Goal: Task Accomplishment & Management: Manage account settings

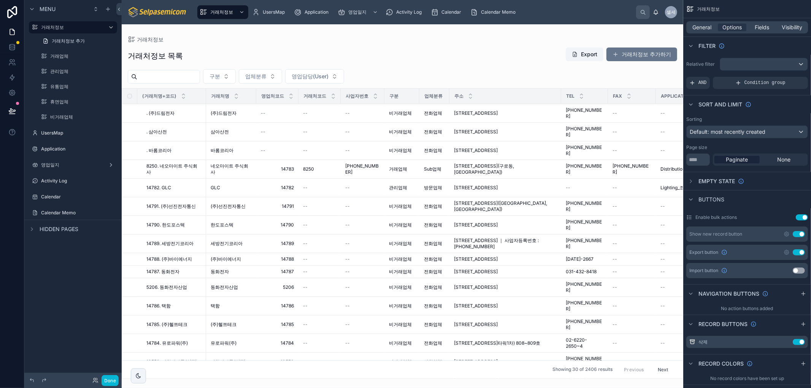
drag, startPoint x: 398, startPoint y: 52, endPoint x: 157, endPoint y: 388, distance: 413.8
click at [398, 52] on div at bounding box center [403, 206] width 562 height 364
click at [347, 13] on div "영업일지" at bounding box center [354, 12] width 32 height 12
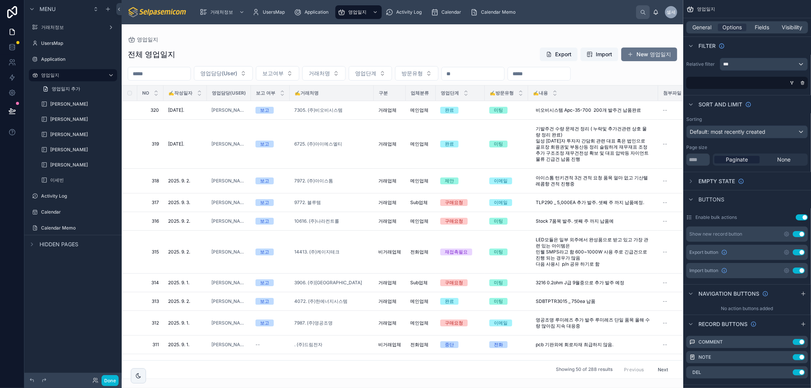
click at [486, 36] on div at bounding box center [403, 206] width 562 height 364
click at [329, 143] on span "6725. (주)아이에스엘티" at bounding box center [318, 144] width 48 height 6
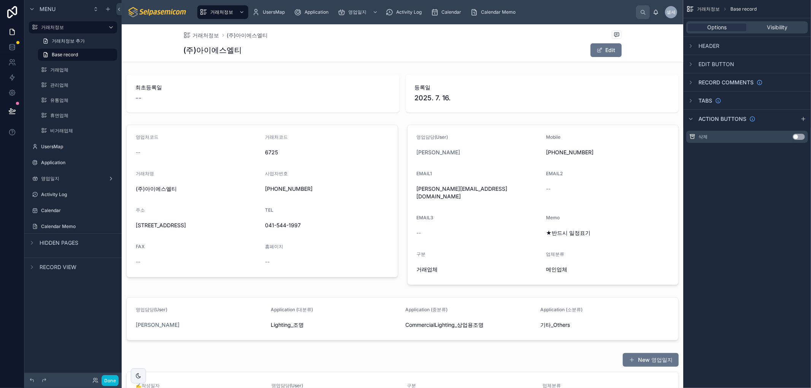
drag, startPoint x: 539, startPoint y: 230, endPoint x: 598, endPoint y: 229, distance: 59.0
click at [598, 229] on div at bounding box center [543, 205] width 281 height 167
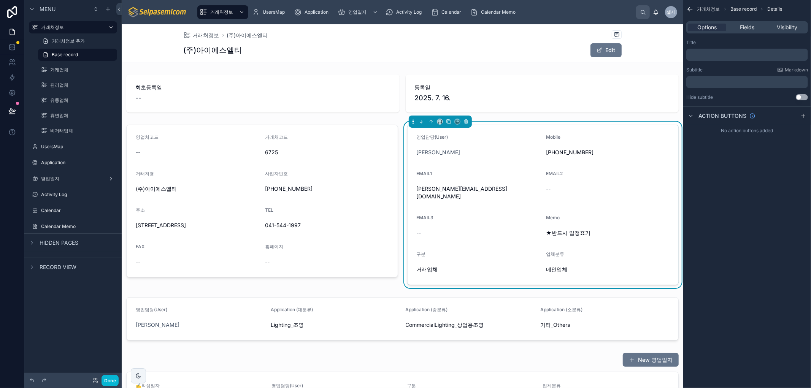
click at [561, 229] on span "★반드시 일정표기" at bounding box center [607, 233] width 123 height 8
drag, startPoint x: 582, startPoint y: 225, endPoint x: 541, endPoint y: 227, distance: 41.9
click at [541, 227] on form "영업담당(User) 허창윤 Mobile 010-4353-0240 EMAIL1 justin@islt.net EMAIL2 -- EMAIL3 -- …" at bounding box center [543, 205] width 271 height 160
click at [572, 229] on span "★반드시 일정표기" at bounding box center [607, 233] width 123 height 8
click at [572, 236] on form "영업담당(User) 허창윤 Mobile 010-4353-0240 EMAIL1 justin@islt.net EMAIL2 -- EMAIL3 -- …" at bounding box center [543, 205] width 271 height 160
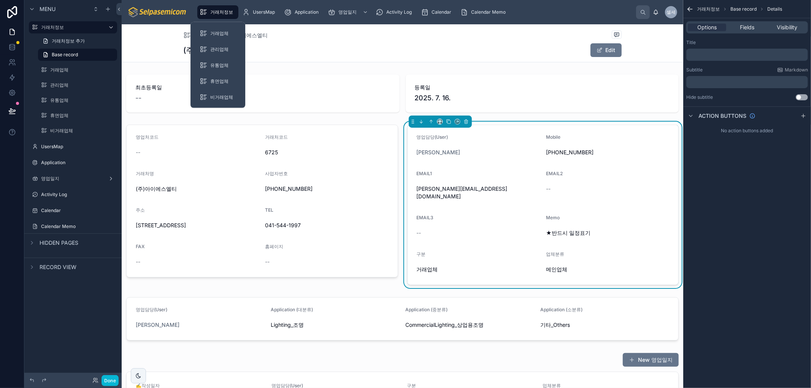
click at [217, 16] on div "거래처정보" at bounding box center [218, 12] width 37 height 12
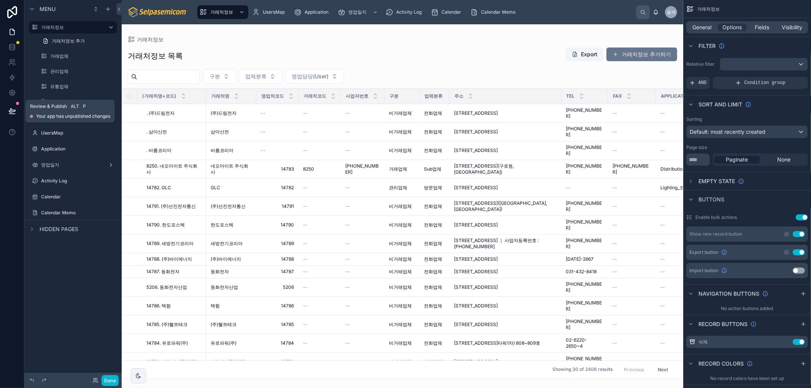
click at [10, 117] on button at bounding box center [12, 110] width 17 height 21
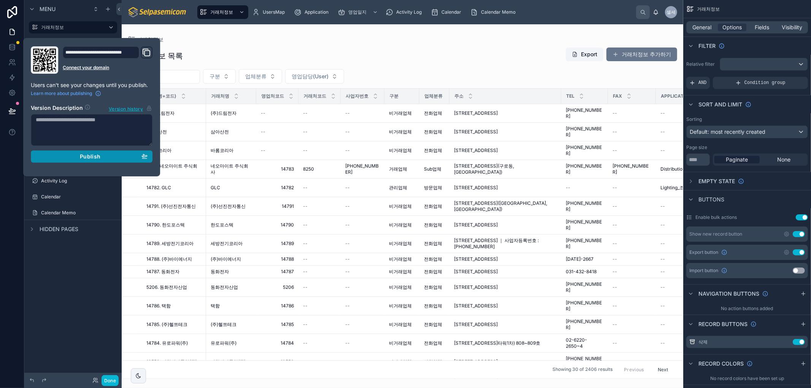
click at [73, 160] on div "Publish" at bounding box center [92, 156] width 112 height 7
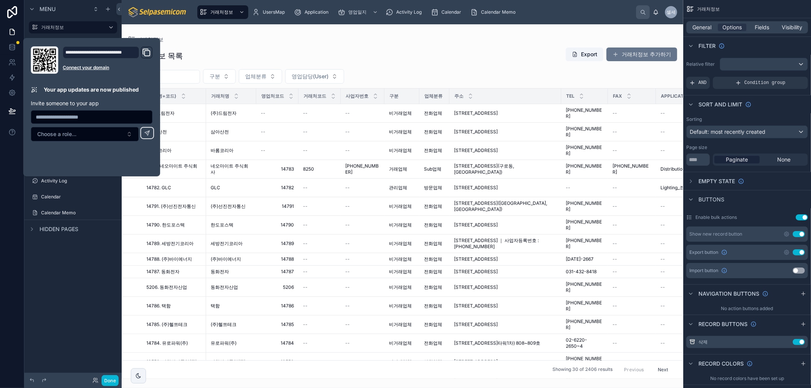
click at [467, 39] on div "거래처정보" at bounding box center [403, 40] width 550 height 6
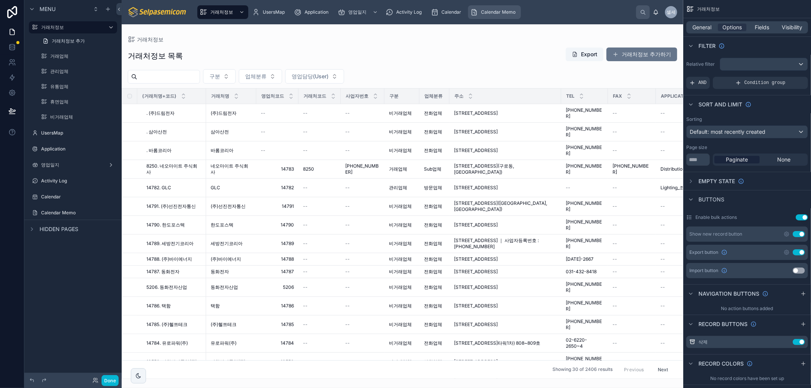
click at [500, 11] on span "Calendar Memo" at bounding box center [498, 12] width 35 height 6
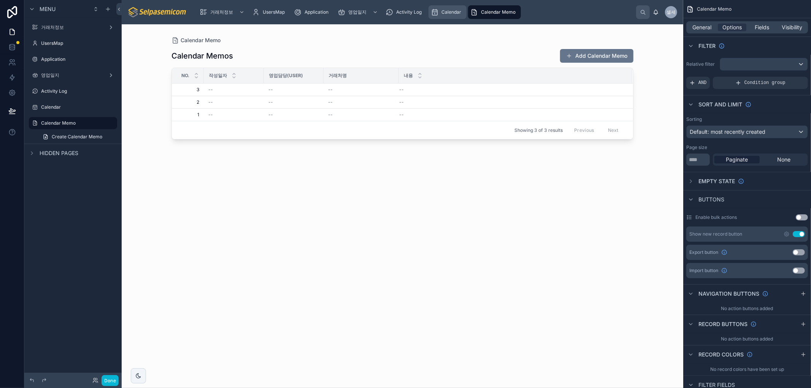
click at [449, 14] on span "Calendar" at bounding box center [452, 12] width 20 height 6
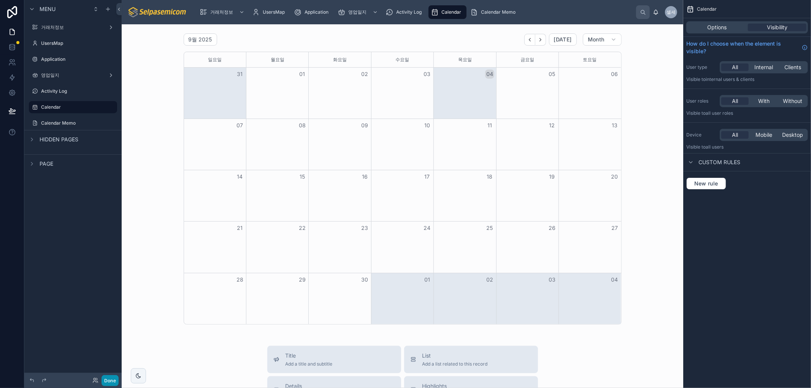
click at [112, 379] on button "Done" at bounding box center [110, 380] width 17 height 11
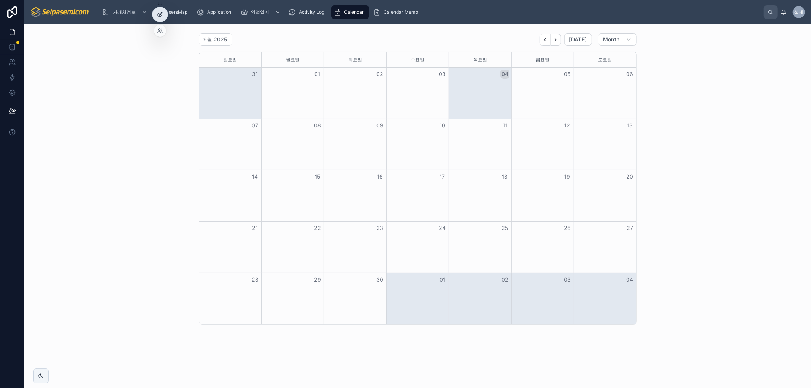
click at [153, 12] on div at bounding box center [160, 14] width 15 height 14
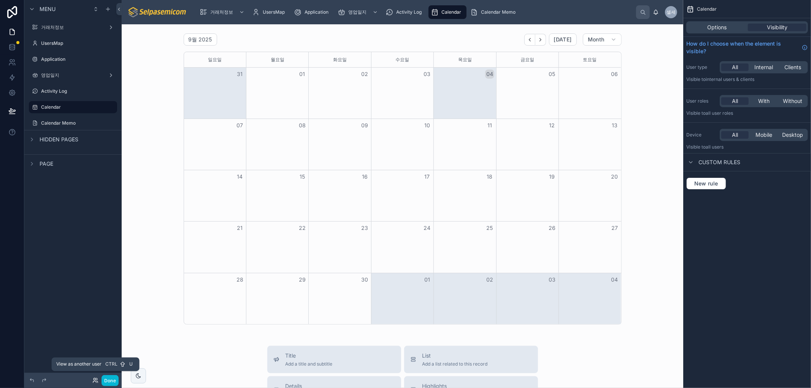
click at [96, 380] on icon at bounding box center [96, 379] width 1 height 2
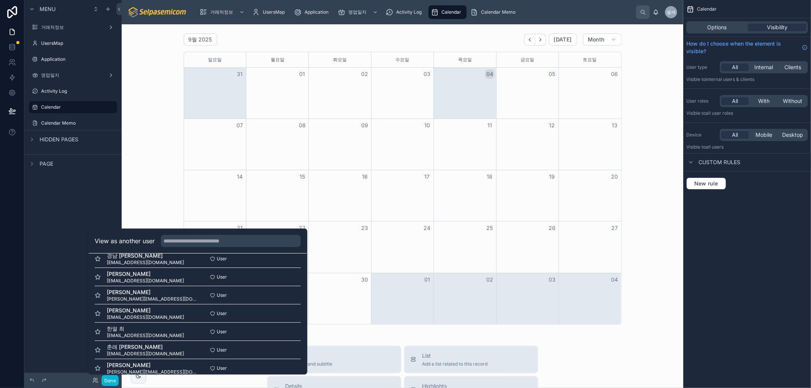
scroll to position [92, 0]
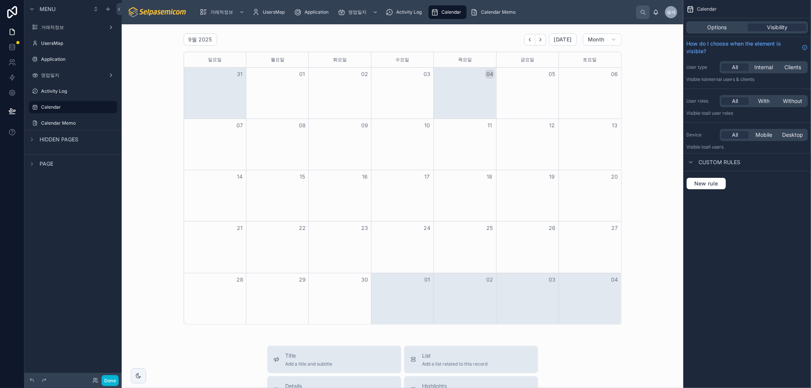
drag, startPoint x: 54, startPoint y: 325, endPoint x: 92, endPoint y: 227, distance: 105.3
click at [54, 325] on div "Menu 거래처정보 UsersMap Application 영업일지 Activity Log Calendar Calendar Memo Hidden…" at bounding box center [72, 189] width 97 height 379
click at [14, 94] on icon at bounding box center [12, 93] width 6 height 6
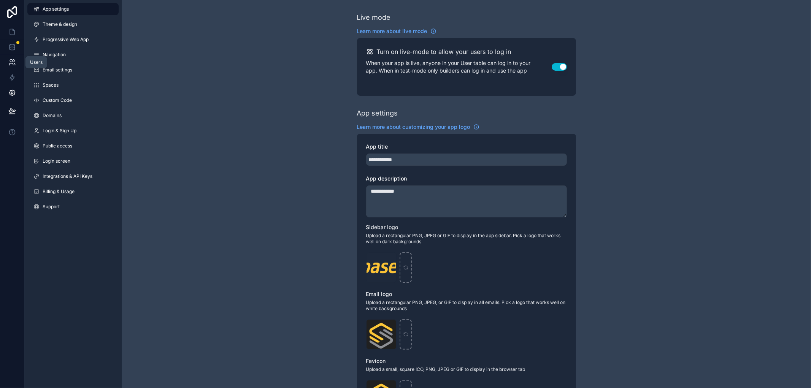
click at [11, 66] on icon at bounding box center [12, 63] width 8 height 8
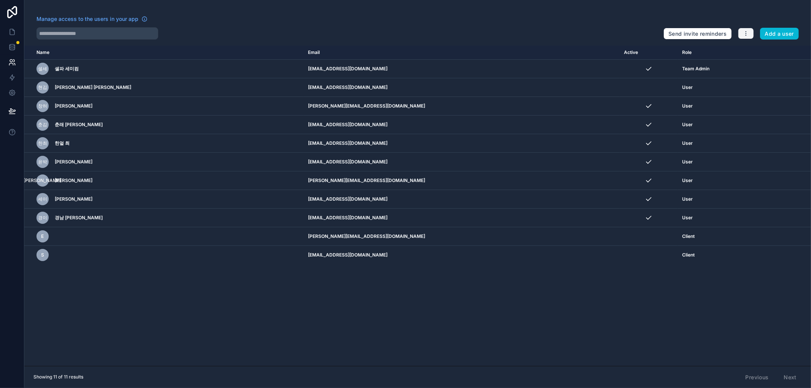
click at [754, 33] on div "Send invite reminders Add a user" at bounding box center [731, 32] width 135 height 15
click at [750, 35] on button "button" at bounding box center [746, 33] width 16 height 11
drag, startPoint x: 523, startPoint y: 54, endPoint x: 545, endPoint y: 50, distance: 22.0
click at [620, 50] on th "Active" at bounding box center [649, 53] width 58 height 14
click at [620, 48] on th "Active" at bounding box center [649, 53] width 58 height 14
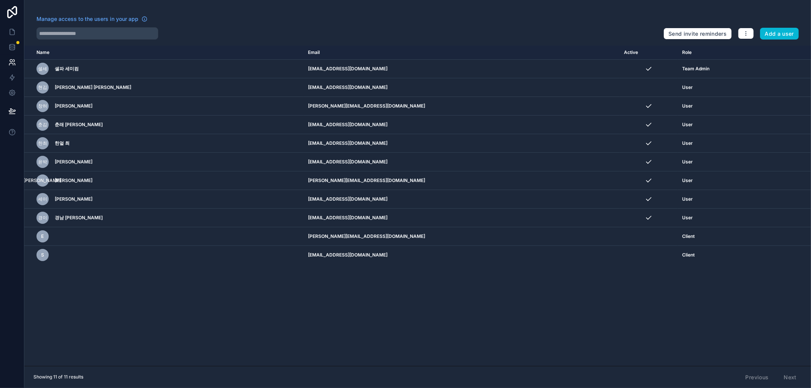
drag, startPoint x: 579, startPoint y: 334, endPoint x: 590, endPoint y: 341, distance: 13.7
click at [575, 336] on div "Name Email Active Role userTable.email 셀세 셀파 세미컴 selpa@selpasemicom.com Team Ad…" at bounding box center [417, 206] width 787 height 321
click at [16, 63] on icon at bounding box center [12, 63] width 8 height 8
click at [11, 63] on icon at bounding box center [12, 63] width 8 height 8
click at [13, 49] on icon at bounding box center [12, 47] width 8 height 8
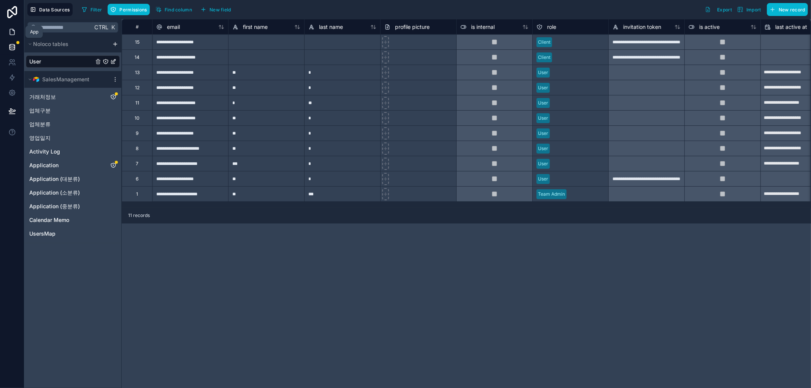
click at [16, 30] on icon at bounding box center [12, 32] width 8 height 8
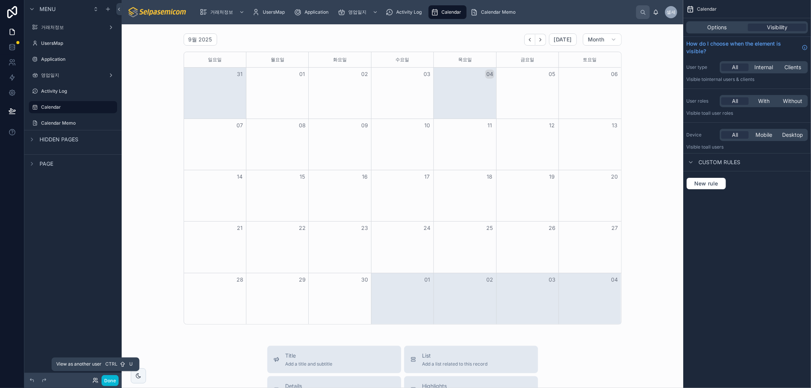
click at [95, 382] on icon at bounding box center [95, 381] width 6 height 6
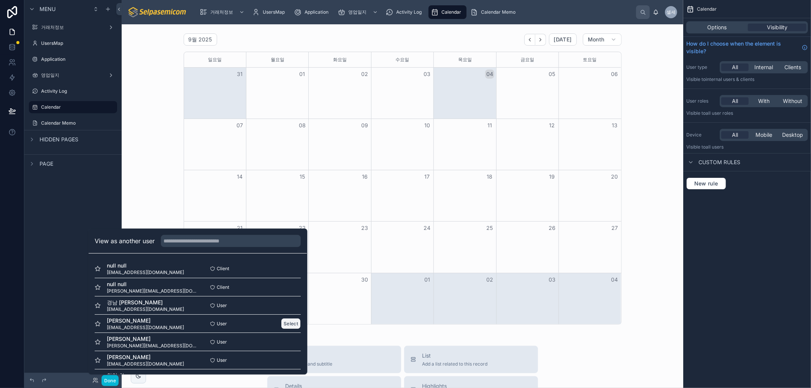
click at [290, 320] on button "Select" at bounding box center [291, 323] width 20 height 11
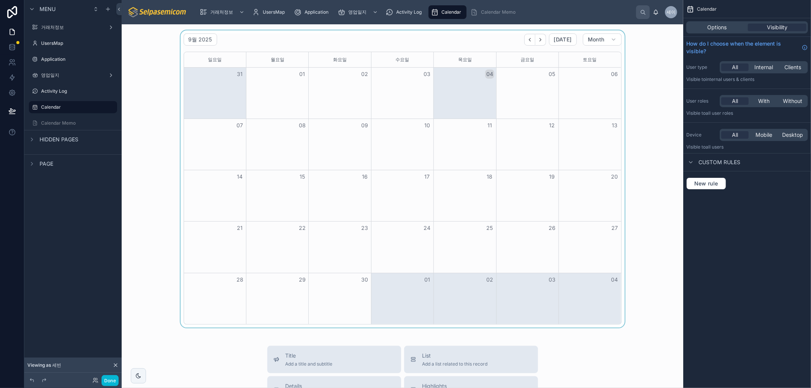
click at [531, 42] on div at bounding box center [403, 178] width 550 height 297
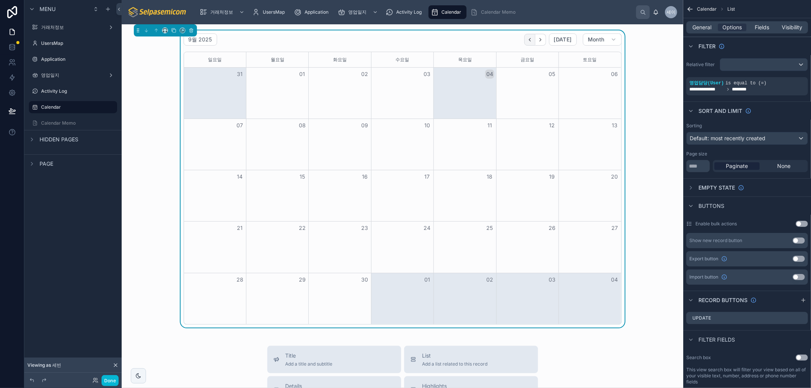
click at [525, 37] on button "Back" at bounding box center [530, 40] width 11 height 12
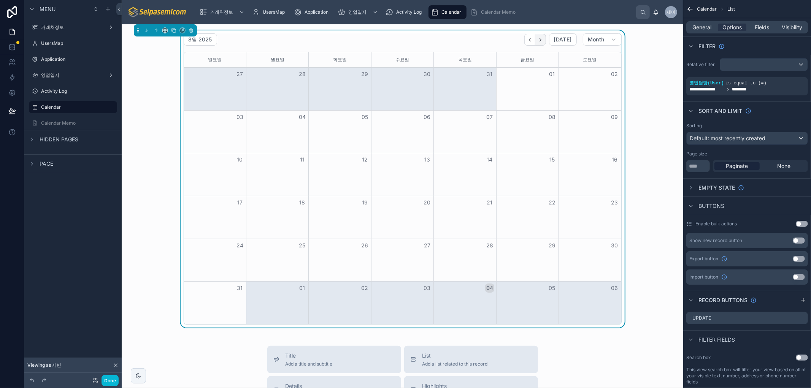
click at [538, 43] on button "Next" at bounding box center [541, 40] width 11 height 12
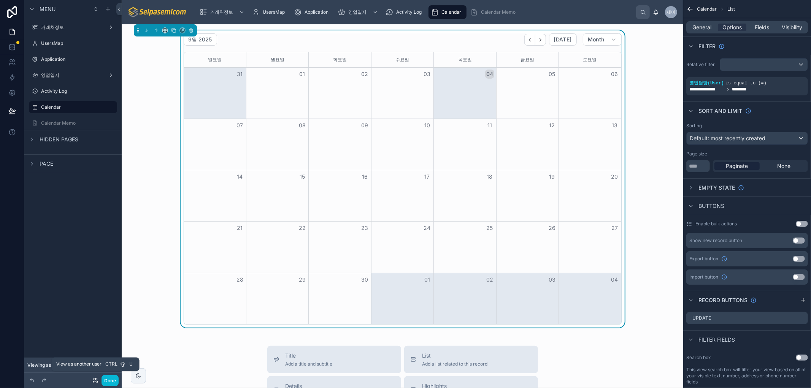
click at [97, 380] on icon at bounding box center [96, 379] width 1 height 2
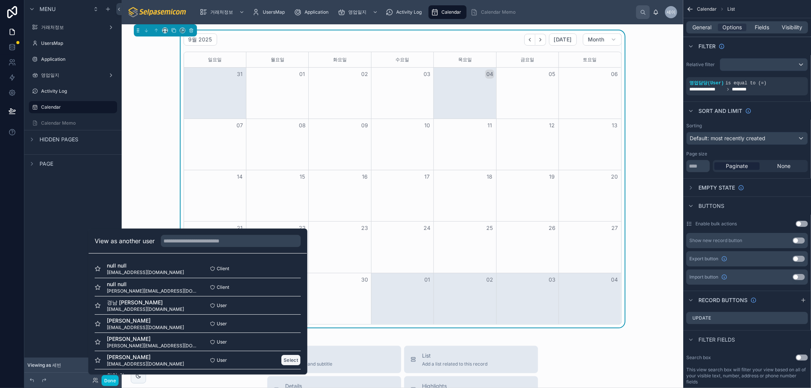
click at [281, 362] on button "Select" at bounding box center [291, 360] width 20 height 11
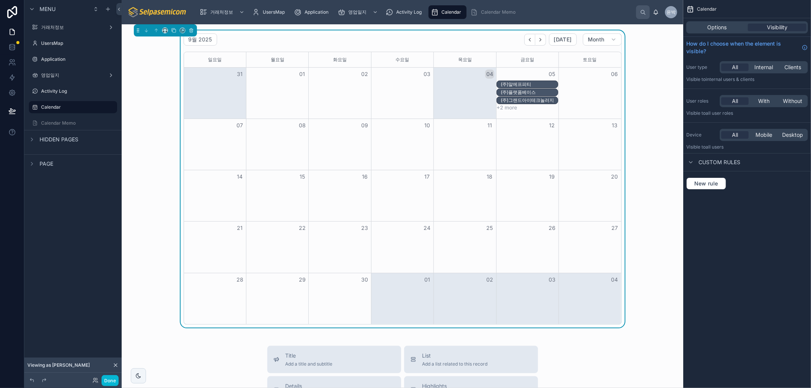
click at [508, 109] on button "+2 more" at bounding box center [507, 108] width 21 height 6
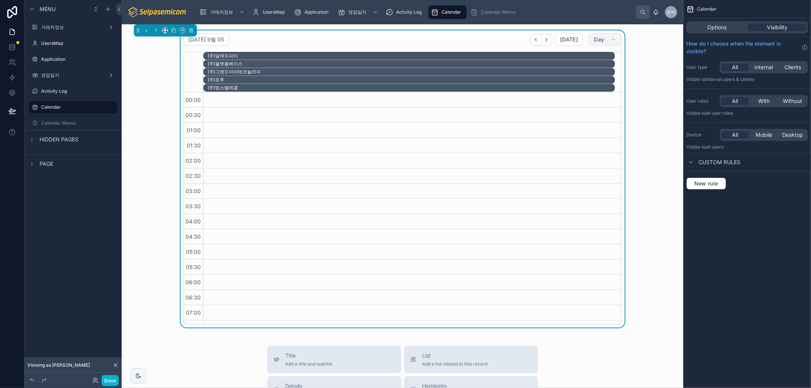
click at [596, 40] on span "Day" at bounding box center [599, 39] width 10 height 7
click at [579, 59] on button "Month" at bounding box center [584, 59] width 55 height 14
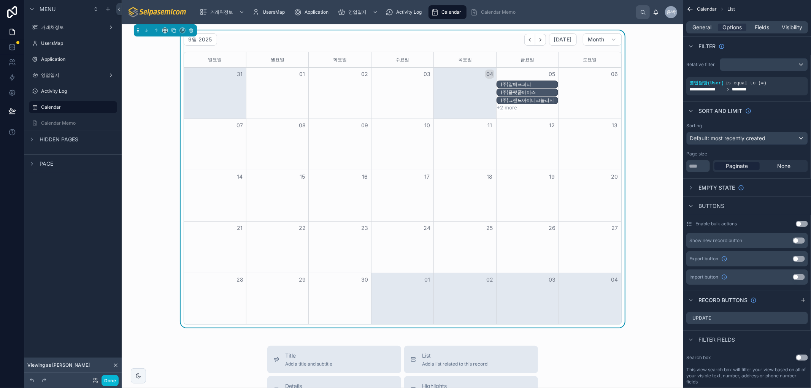
click at [646, 133] on div "9월 2025 Today Month 일요일 월요일 화요일 수요일 목요일 금요일 토요일 31 01 02 03 04 05 06 (주)알에프피티 (…" at bounding box center [403, 178] width 550 height 297
click at [645, 44] on div "9월 2025 Today Month 일요일 월요일 화요일 수요일 목요일 금요일 토요일 31 01 02 03 04 05 06 (주)알에프피티 (…" at bounding box center [403, 178] width 550 height 297
click at [646, 149] on div "9월 2025 Today Month 일요일 월요일 화요일 수요일 목요일 금요일 토요일 31 01 02 03 04 05 06 (주)알에프피티 (…" at bounding box center [403, 178] width 550 height 297
click at [655, 84] on div "9월 2025 Today Month 일요일 월요일 화요일 수요일 목요일 금요일 토요일 31 01 02 03 04 05 06 (주)알에프피티 (…" at bounding box center [403, 178] width 550 height 297
click at [508, 84] on div "(주)알에프피티" at bounding box center [529, 84] width 57 height 6
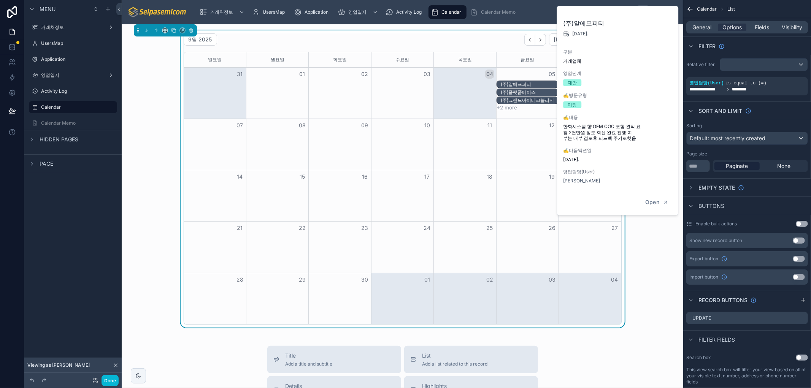
click at [40, 216] on div "Menu 거래처정보 UsersMap Application 영업일지 Activity Log Calendar Calendar Memo Hidden…" at bounding box center [72, 189] width 97 height 379
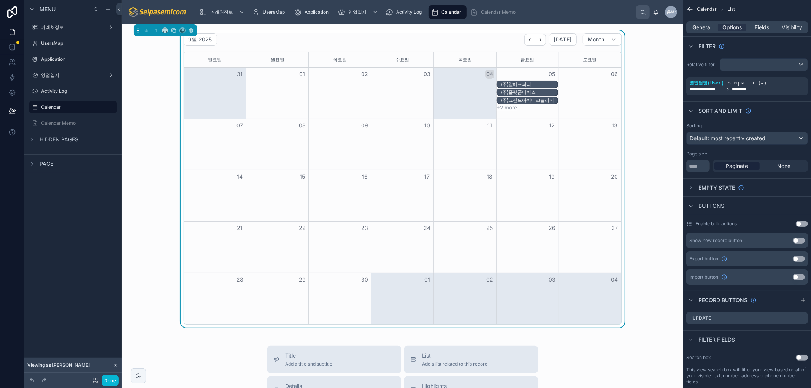
click at [529, 86] on div "(주)알에프피티" at bounding box center [529, 84] width 57 height 6
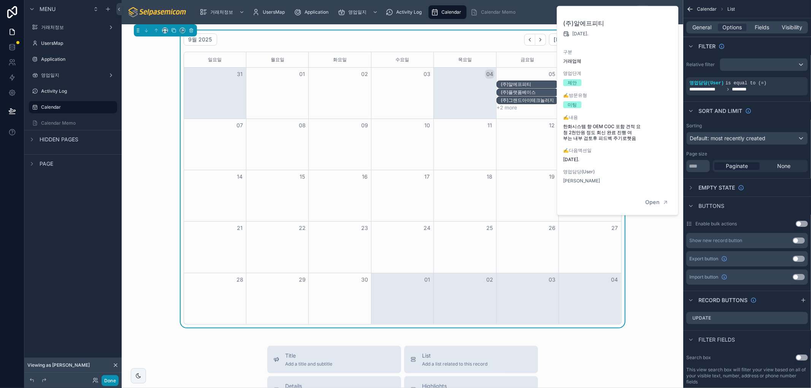
click at [113, 384] on button "Done" at bounding box center [110, 380] width 17 height 11
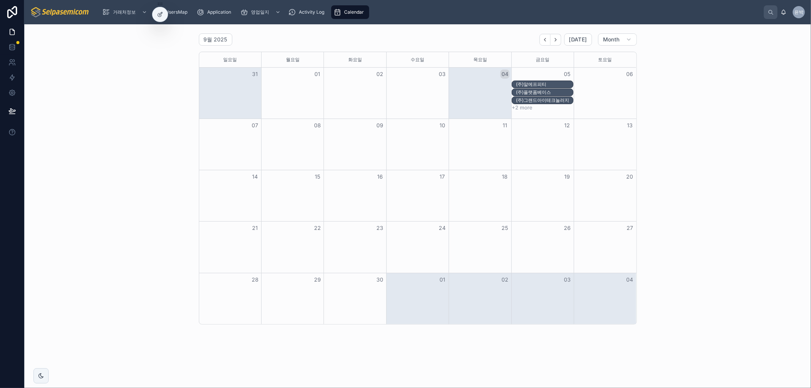
click at [535, 81] on div "(주)알에프피티" at bounding box center [544, 84] width 57 height 6
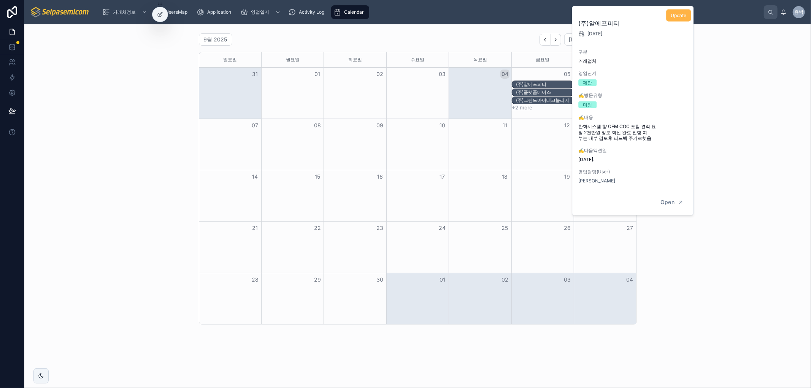
click at [676, 10] on button "Update" at bounding box center [678, 16] width 25 height 12
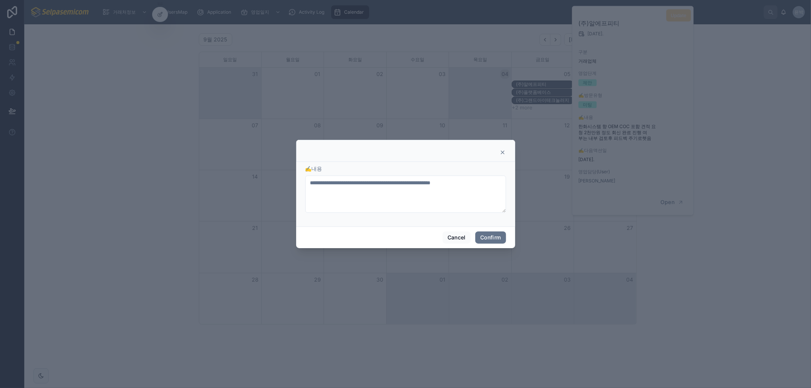
click at [503, 153] on icon at bounding box center [503, 152] width 6 height 6
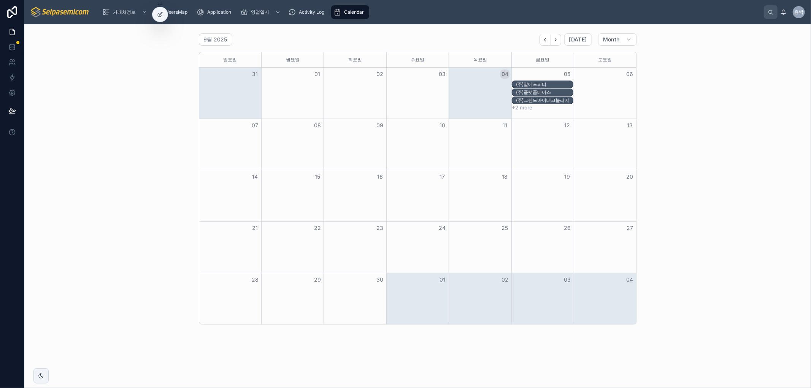
click at [536, 100] on div "(주)그랜드아이테크놀러지" at bounding box center [544, 100] width 57 height 6
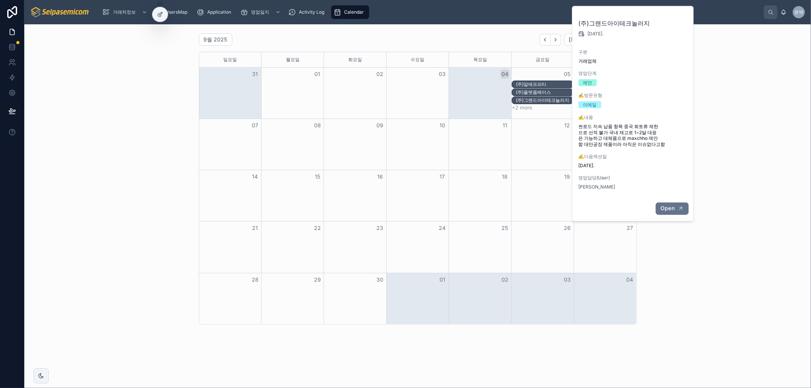
click at [664, 211] on span "Open" at bounding box center [668, 208] width 14 height 7
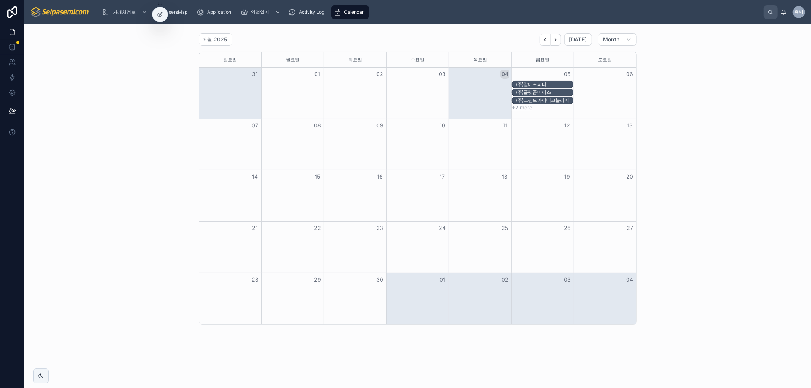
click at [145, 139] on div "9월 2025 Today Month 일요일 월요일 화요일 수요일 목요일 금요일 토요일 31 01 02 03 04 05 06 (주)알에프피티 (…" at bounding box center [417, 178] width 775 height 297
drag, startPoint x: 456, startPoint y: 39, endPoint x: 541, endPoint y: 63, distance: 88.9
click at [456, 39] on div "9월 2025 Today Month" at bounding box center [418, 39] width 438 height 12
click at [699, 85] on div "9월 2025 Today Month 일요일 월요일 화요일 수요일 목요일 금요일 토요일 31 01 02 03 04 05 06 (주)알에프피티 (…" at bounding box center [417, 178] width 775 height 297
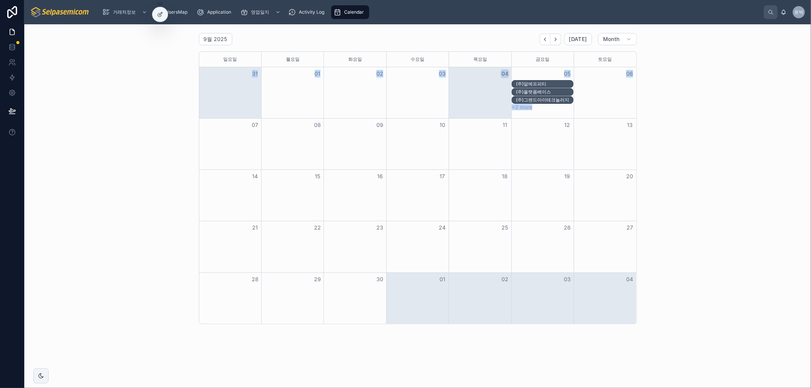
drag, startPoint x: 181, startPoint y: 101, endPoint x: 183, endPoint y: 51, distance: 50.3
click at [183, 51] on div "9월 2025 Today Month 일요일 월요일 화요일 수요일 목요일 금요일 토요일 31 01 02 03 04 05 06 (주)알에프피티 (…" at bounding box center [417, 178] width 775 height 297
click at [703, 172] on div "9월 2025 Today Month 일요일 월요일 화요일 수요일 목요일 금요일 토요일 31 01 02 03 04 05 06 (주)알에프피티 (…" at bounding box center [417, 178] width 775 height 297
drag, startPoint x: 731, startPoint y: 126, endPoint x: 729, endPoint y: 131, distance: 5.1
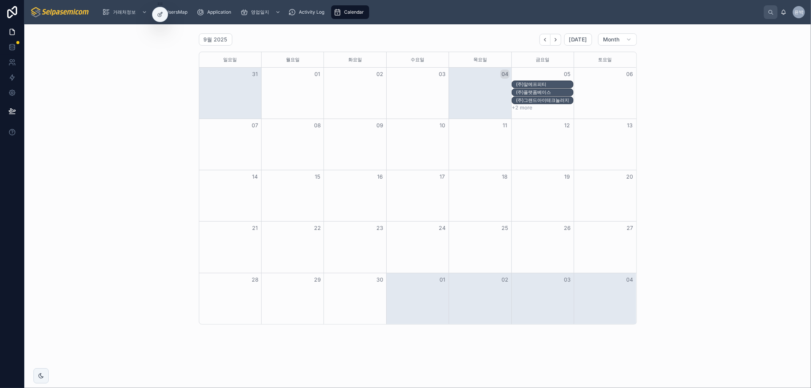
click at [731, 127] on div "9월 2025 Today Month 일요일 월요일 화요일 수요일 목요일 금요일 토요일 31 01 02 03 04 05 06 (주)알에프피티 (…" at bounding box center [417, 178] width 775 height 297
click at [674, 139] on div "9월 2025 Today Month 일요일 월요일 화요일 수요일 목요일 금요일 토요일 31 01 02 03 04 05 06 (주)알에프피티 (…" at bounding box center [417, 178] width 775 height 297
click at [750, 95] on div "9월 2025 Today Month 일요일 월요일 화요일 수요일 목요일 금요일 토요일 31 01 02 03 04 05 06 (주)알에프피티 (…" at bounding box center [417, 178] width 775 height 297
click at [742, 91] on div "9월 2025 Today Month 일요일 월요일 화요일 수요일 목요일 금요일 토요일 31 01 02 03 04 05 06 (주)알에프피티 (…" at bounding box center [417, 178] width 775 height 297
click at [713, 97] on div "9월 2025 Today Month 일요일 월요일 화요일 수요일 목요일 금요일 토요일 31 01 02 03 04 05 06 (주)알에프피티 (…" at bounding box center [417, 178] width 775 height 297
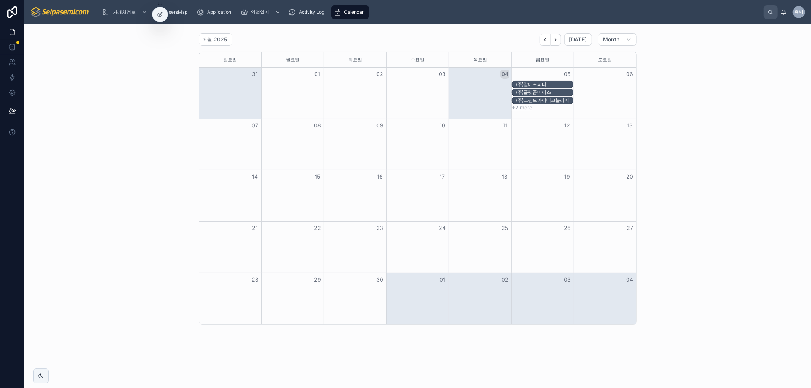
click at [710, 88] on div "9월 2025 Today Month 일요일 월요일 화요일 수요일 목요일 금요일 토요일 31 01 02 03 04 05 06 (주)알에프피티 (…" at bounding box center [417, 178] width 775 height 297
drag, startPoint x: 691, startPoint y: 99, endPoint x: 498, endPoint y: 95, distance: 193.3
click at [691, 100] on div "9월 2025 Today Month 일요일 월요일 화요일 수요일 목요일 금요일 토요일 31 01 02 03 04 05 06 (주)알에프피티 (…" at bounding box center [417, 178] width 775 height 297
drag, startPoint x: 689, startPoint y: 134, endPoint x: 683, endPoint y: 139, distance: 7.8
click at [689, 135] on div "9월 2025 Today Month 일요일 월요일 화요일 수요일 목요일 금요일 토요일 31 01 02 03 04 05 06 (주)알에프피티 (…" at bounding box center [417, 178] width 775 height 297
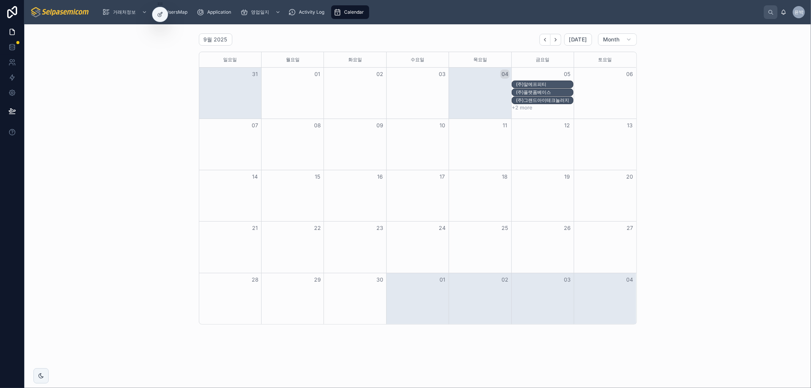
click at [743, 78] on div "9월 2025 Today Month 일요일 월요일 화요일 수요일 목요일 금요일 토요일 31 01 02 03 04 05 06 (주)알에프피티 (…" at bounding box center [417, 178] width 775 height 297
drag, startPoint x: 727, startPoint y: 191, endPoint x: 723, endPoint y: 194, distance: 5.2
click at [727, 192] on div "9월 2025 Today Month 일요일 월요일 화요일 수요일 목요일 금요일 토요일 31 01 02 03 04 05 06 (주)알에프피티 (…" at bounding box center [417, 178] width 775 height 297
click at [523, 109] on button "+2 more" at bounding box center [522, 108] width 21 height 6
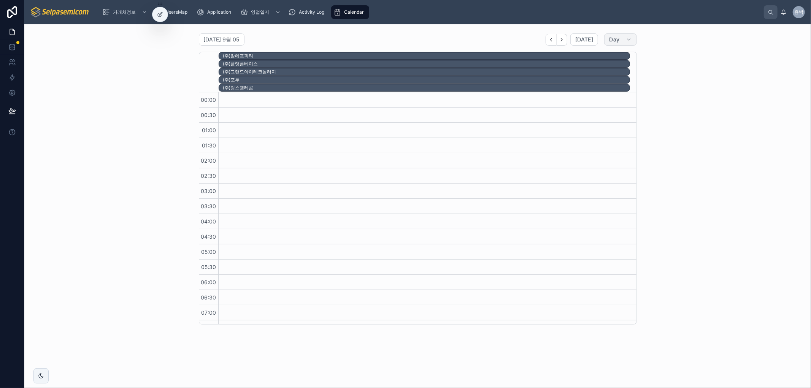
click at [609, 37] on span "Day" at bounding box center [614, 39] width 10 height 7
click at [598, 54] on button "Month" at bounding box center [599, 59] width 55 height 14
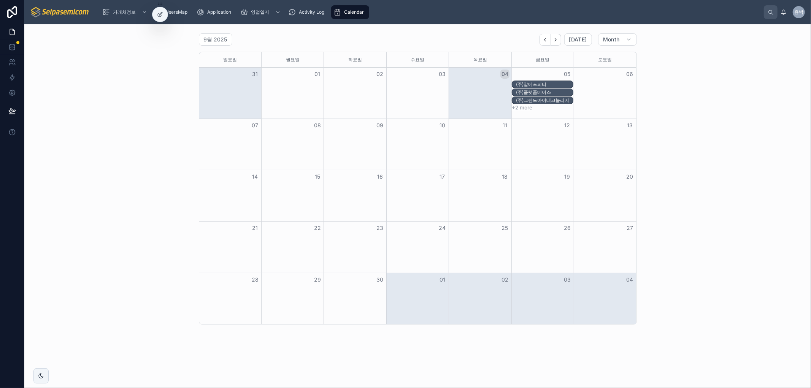
click at [668, 68] on div "9월 2025 Today Month 일요일 월요일 화요일 수요일 목요일 금요일 토요일 31 01 02 03 04 05 06 (주)알에프피티 (…" at bounding box center [417, 178] width 775 height 297
click at [661, 156] on div "9월 2025 Today Month 일요일 월요일 화요일 수요일 목요일 금요일 토요일 31 01 02 03 04 05 06 (주)알에프피티 (…" at bounding box center [417, 178] width 775 height 297
click at [162, 10] on div at bounding box center [160, 14] width 15 height 14
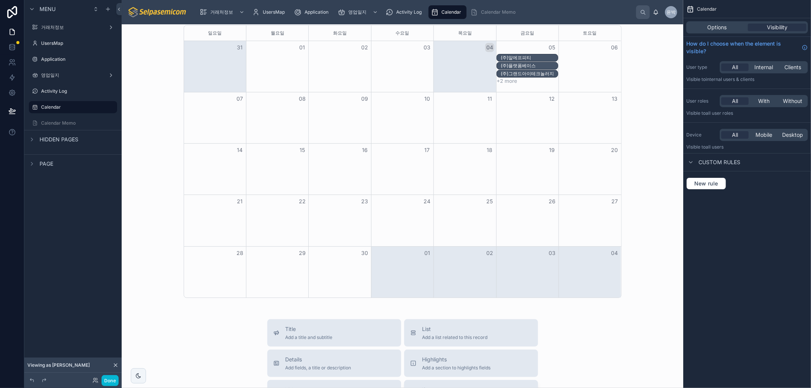
scroll to position [84, 0]
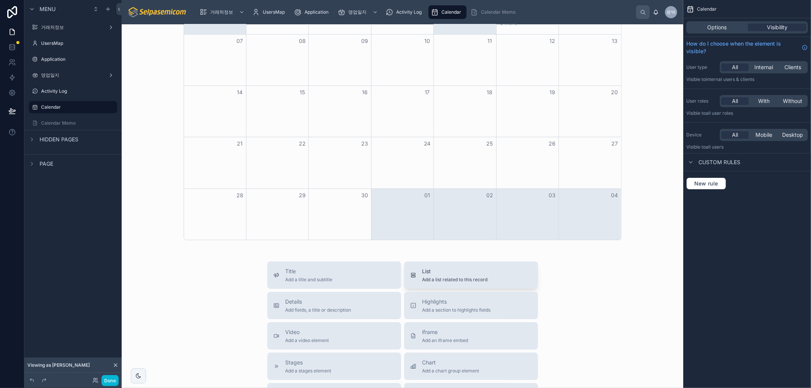
click at [431, 268] on span "List" at bounding box center [455, 272] width 65 height 8
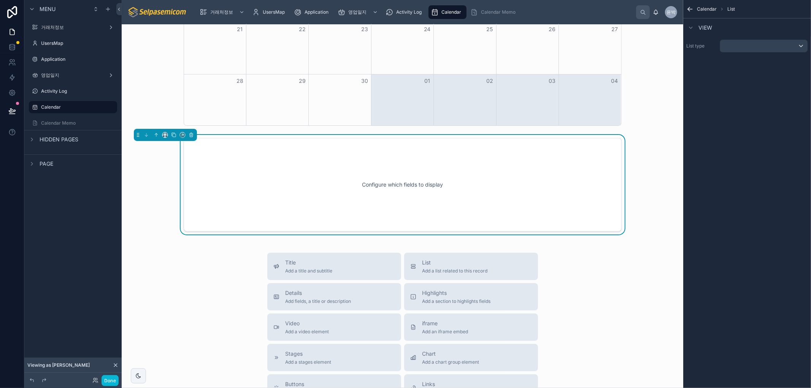
scroll to position [219, 0]
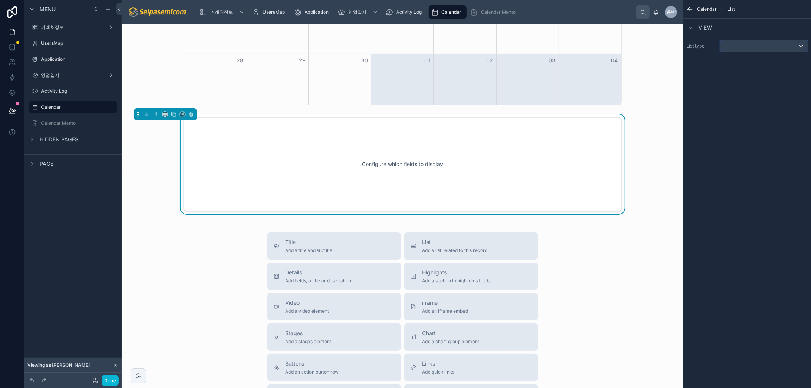
click at [747, 46] on div "scrollable content" at bounding box center [763, 46] width 87 height 12
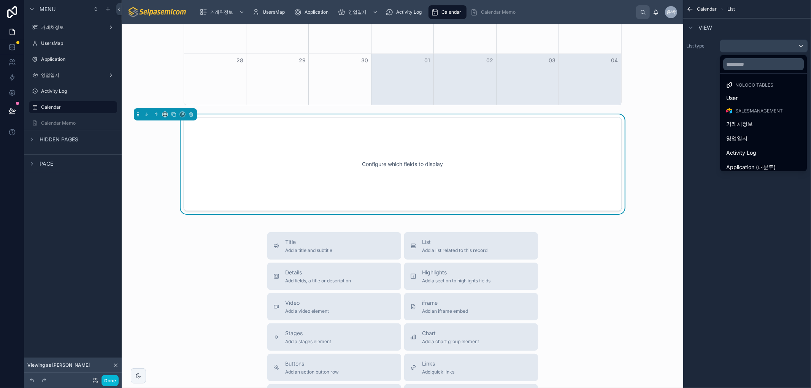
click at [549, 184] on div "Configure which fields to display" at bounding box center [402, 164] width 413 height 68
click at [191, 112] on icon at bounding box center [191, 114] width 5 height 5
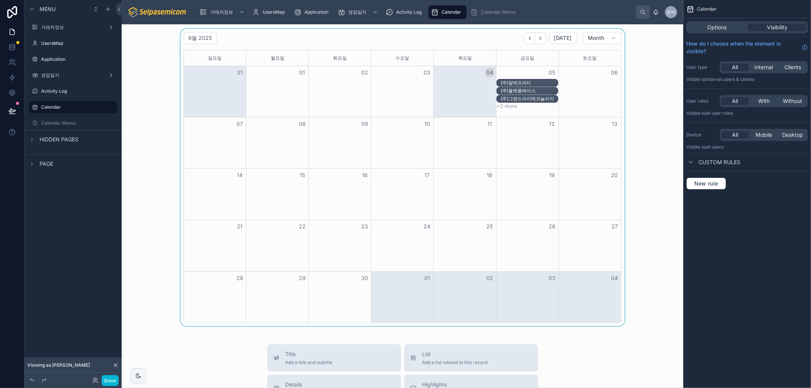
scroll to position [0, 0]
click at [662, 202] on div at bounding box center [403, 178] width 550 height 297
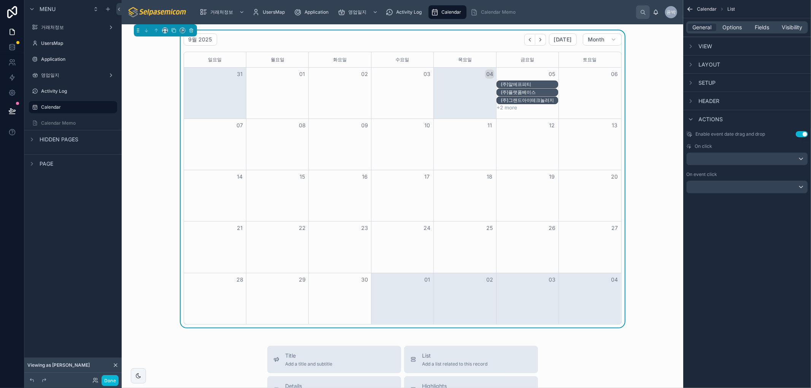
click at [140, 218] on div "9월 2025 Today Month 일요일 월요일 화요일 수요일 목요일 금요일 토요일 31 01 02 03 04 05 06 (주)알에프피티 (…" at bounding box center [403, 178] width 550 height 297
drag, startPoint x: 620, startPoint y: 369, endPoint x: 632, endPoint y: 378, distance: 14.6
click at [663, 196] on div "9월 2025 Today Month 일요일 월요일 화요일 수요일 목요일 금요일 토요일 31 01 02 03 04 05 06 (주)알에프피티 (…" at bounding box center [403, 178] width 550 height 297
click at [649, 147] on div "9월 2025 Today Month 일요일 월요일 화요일 수요일 목요일 금요일 토요일 31 01 02 03 04 05 06 (주)알에프피티 (…" at bounding box center [403, 178] width 550 height 297
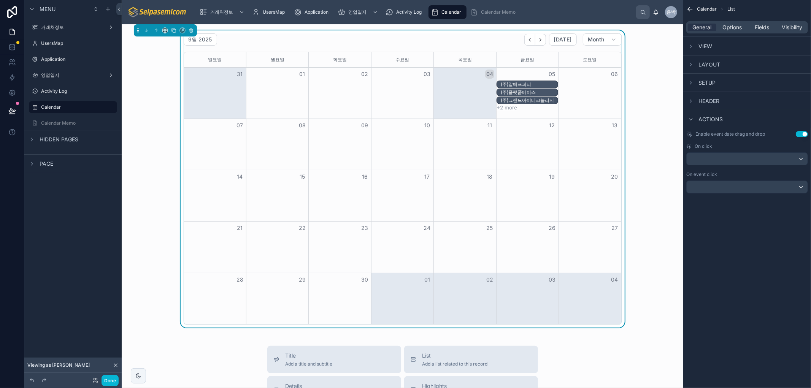
click at [150, 179] on div "9월 2025 Today Month 일요일 월요일 화요일 수요일 목요일 금요일 토요일 31 01 02 03 04 05 06 (주)알에프피티 (…" at bounding box center [403, 178] width 550 height 297
click at [40, 230] on div "Menu 거래처정보 UsersMap Application 영업일지 Activity Log Calendar Calendar Memo Hidden…" at bounding box center [72, 189] width 97 height 379
click at [672, 113] on div "9월 2025 Today Month 일요일 월요일 화요일 수요일 목요일 금요일 토요일 31 01 02 03 04 05 06 (주)알에프피티 (…" at bounding box center [403, 351] width 562 height 654
drag, startPoint x: 649, startPoint y: 94, endPoint x: 653, endPoint y: 99, distance: 7.0
click at [649, 94] on div "9월 2025 Today Month 일요일 월요일 화요일 수요일 목요일 금요일 토요일 31 01 02 03 04 05 06 (주)알에프피티 (…" at bounding box center [403, 178] width 550 height 297
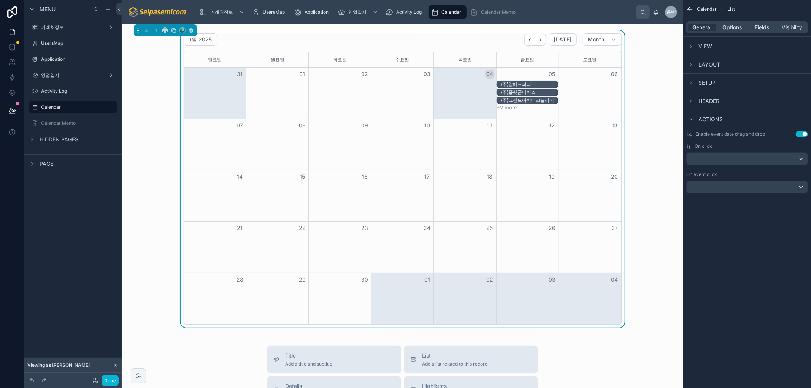
click at [246, 292] on div "Month View" at bounding box center [277, 299] width 62 height 51
drag, startPoint x: 204, startPoint y: 242, endPoint x: 188, endPoint y: 245, distance: 16.4
click at [204, 241] on div "Month View" at bounding box center [215, 247] width 62 height 51
click at [160, 243] on div "9월 2025 Today Month 일요일 월요일 화요일 수요일 목요일 금요일 토요일 31 01 02 03 04 05 06 (주)알에프피티 (…" at bounding box center [403, 178] width 550 height 297
drag, startPoint x: 663, startPoint y: 125, endPoint x: 675, endPoint y: 129, distance: 12.8
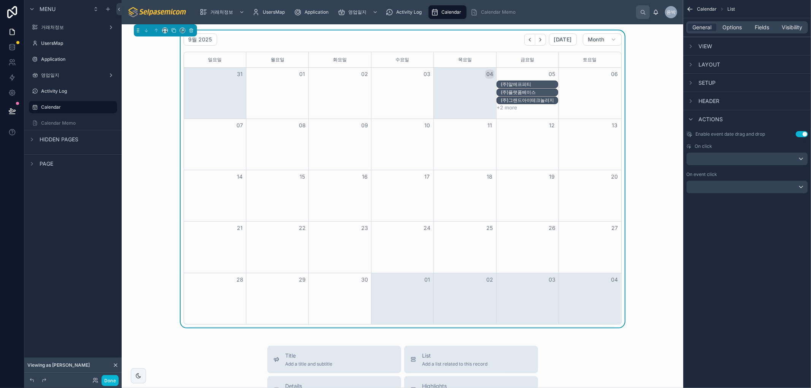
click at [662, 125] on div "9월 2025 Today Month 일요일 월요일 화요일 수요일 목요일 금요일 토요일 31 01 02 03 04 05 06 (주)알에프피티 (…" at bounding box center [403, 178] width 550 height 297
click at [357, 10] on span "영업일지" at bounding box center [357, 12] width 18 height 6
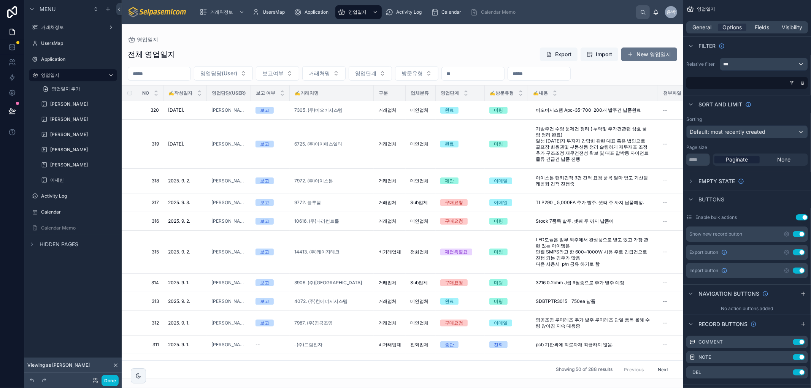
click at [232, 52] on div at bounding box center [403, 206] width 562 height 364
click at [330, 74] on span "거래처명" at bounding box center [319, 74] width 21 height 8
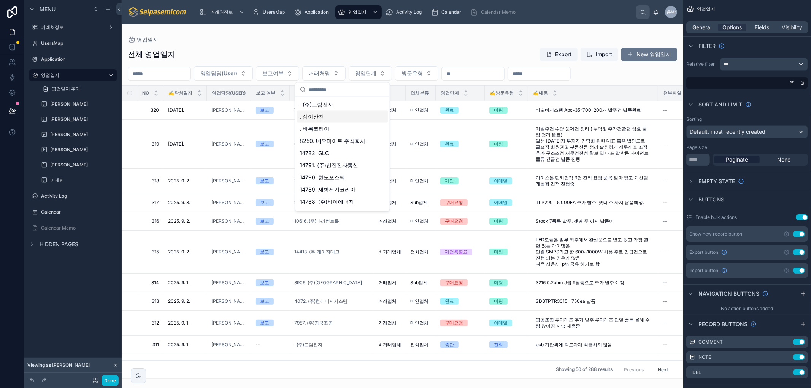
type input "*"
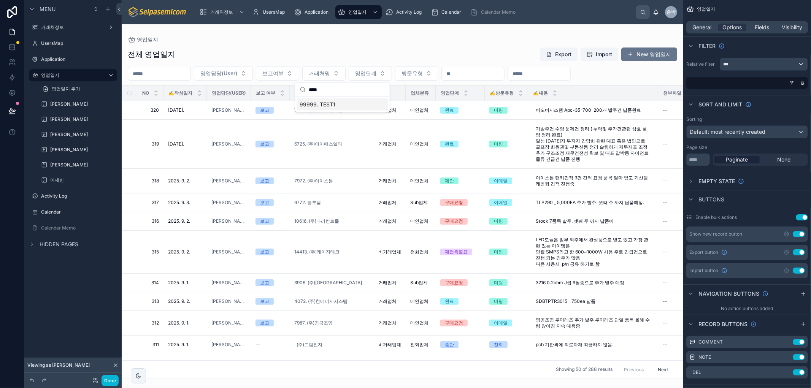
type input "****"
click at [329, 103] on span "99999. TEST1" at bounding box center [318, 105] width 36 height 8
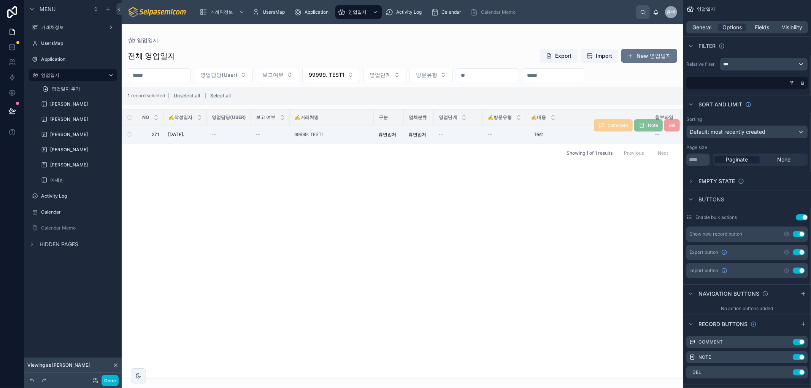
click at [516, 135] on div "--" at bounding box center [505, 135] width 34 height 6
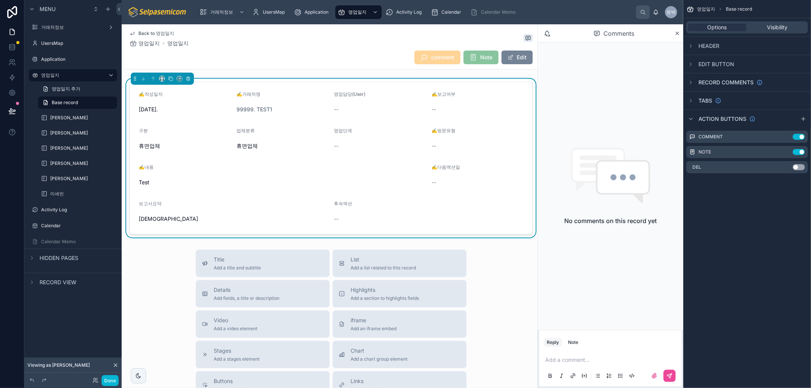
click at [510, 57] on button "Edit" at bounding box center [517, 58] width 31 height 14
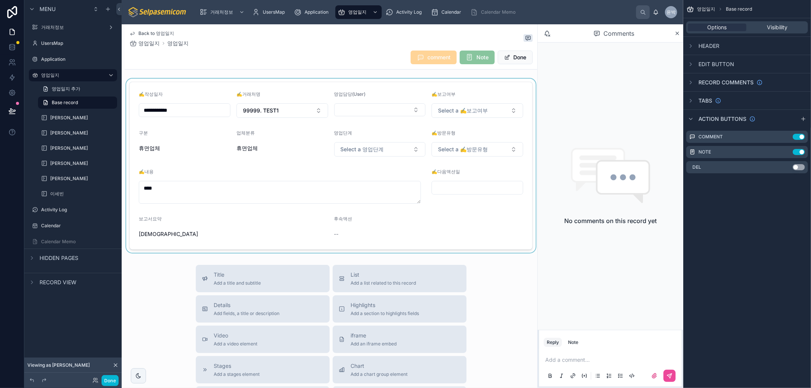
click at [197, 108] on div at bounding box center [331, 166] width 413 height 174
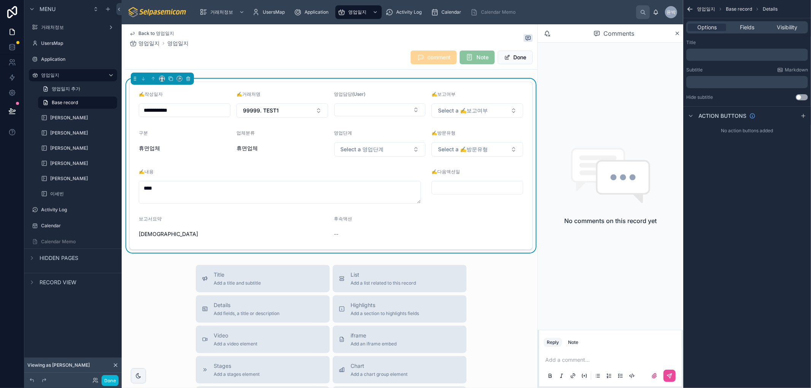
click at [175, 107] on input "**********" at bounding box center [184, 110] width 91 height 11
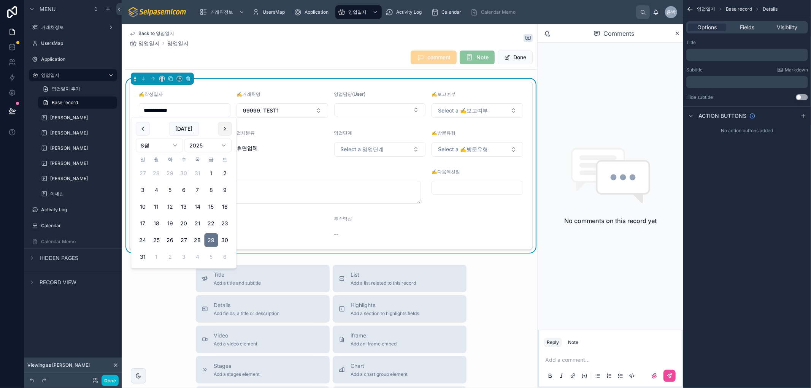
click at [225, 130] on button at bounding box center [225, 129] width 14 height 14
click at [199, 174] on button "4" at bounding box center [198, 174] width 14 height 14
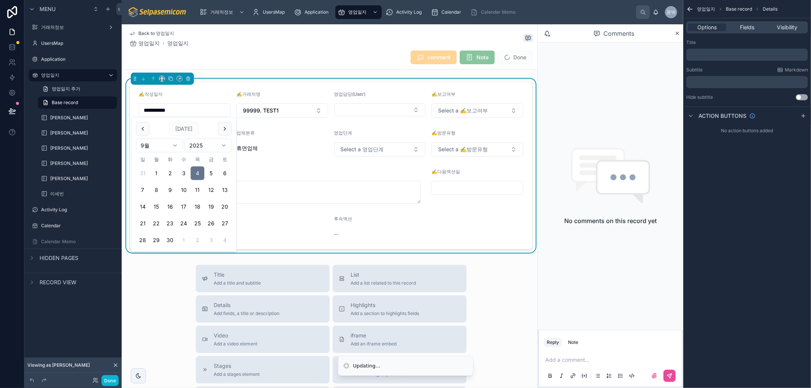
click at [210, 174] on button "5" at bounding box center [211, 174] width 14 height 14
click at [198, 170] on button "4" at bounding box center [198, 174] width 14 height 14
type input "**********"
click at [248, 51] on div "comment Note Done" at bounding box center [331, 57] width 404 height 14
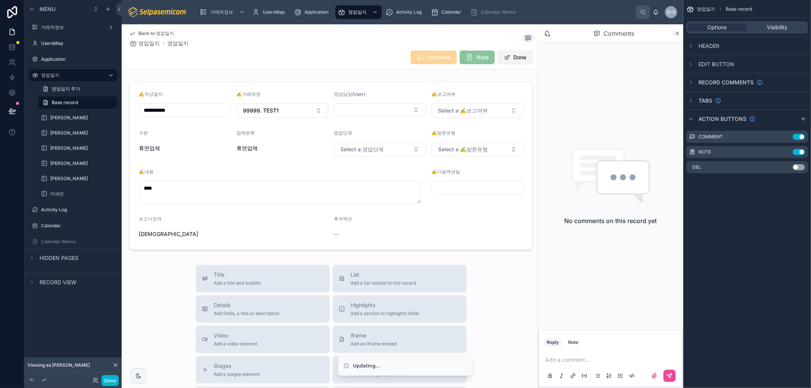
click at [504, 58] on button "Done" at bounding box center [515, 58] width 35 height 14
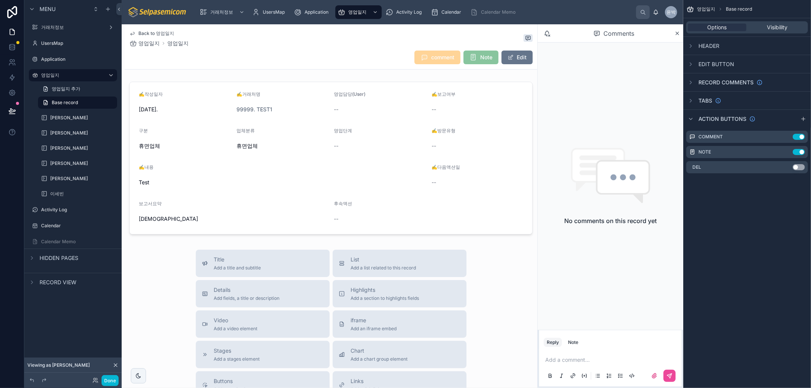
click at [152, 37] on div "Back to 영업일지 영업일지 영업일지" at bounding box center [158, 38] width 59 height 17
click at [147, 44] on span "영업일지" at bounding box center [148, 44] width 21 height 8
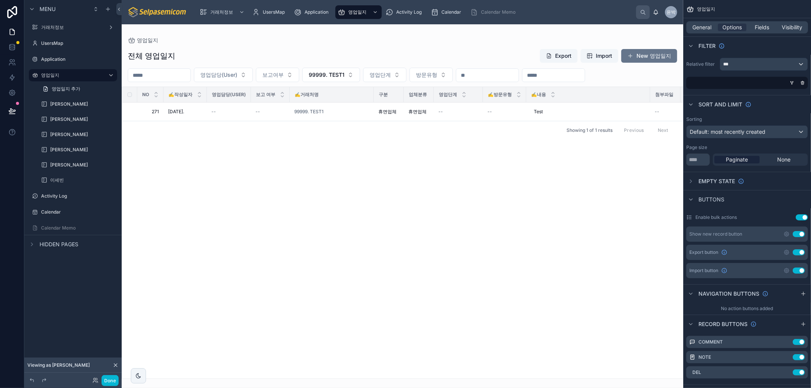
drag, startPoint x: 383, startPoint y: 237, endPoint x: 372, endPoint y: 140, distance: 98.1
click at [383, 229] on div "NO ✍️작성일자 영업담당(User) 보고 여부 ✍️거래처명 구분 업체분류 영업단계 ✍️방문유형 ✍️내용 첨부파일 ✍️다음액션일 보고서요약 후…" at bounding box center [402, 233] width 561 height 292
click at [672, 103] on span "del" at bounding box center [673, 103] width 16 height 6
click at [105, 381] on button "Done" at bounding box center [110, 380] width 17 height 11
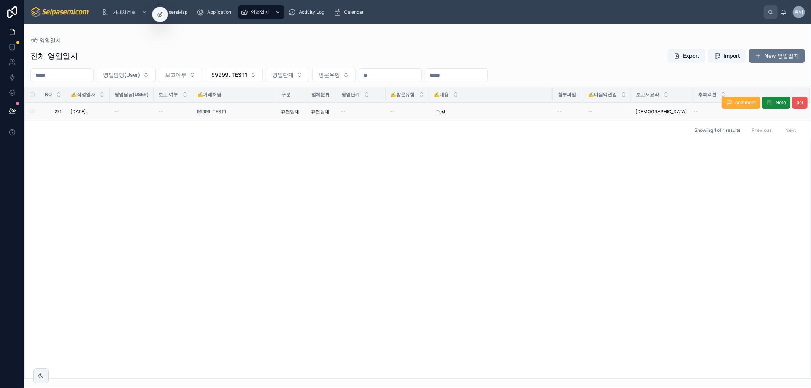
click at [806, 101] on button "del" at bounding box center [800, 103] width 16 height 12
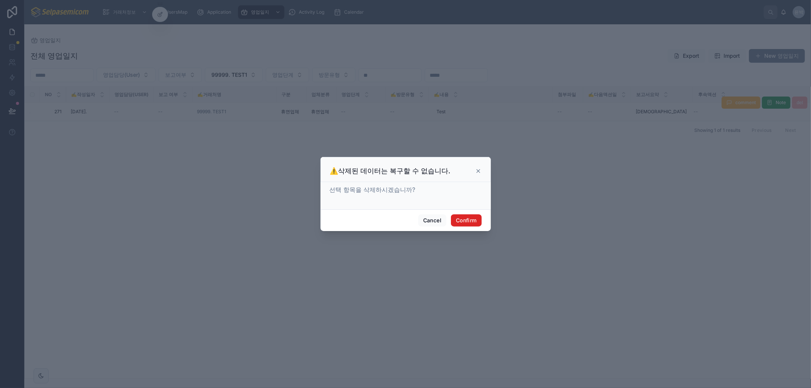
click at [472, 222] on button "Confirm" at bounding box center [466, 221] width 30 height 12
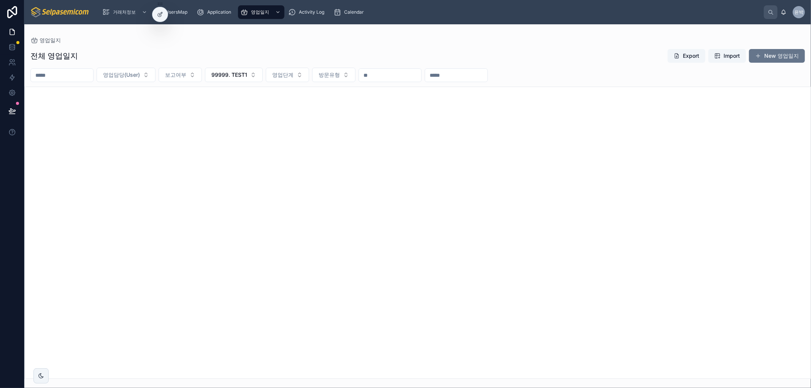
drag, startPoint x: 739, startPoint y: 200, endPoint x: 771, endPoint y: 169, distance: 44.9
click at [740, 199] on div at bounding box center [417, 233] width 787 height 293
click at [792, 57] on button "New 영업일지" at bounding box center [777, 56] width 56 height 14
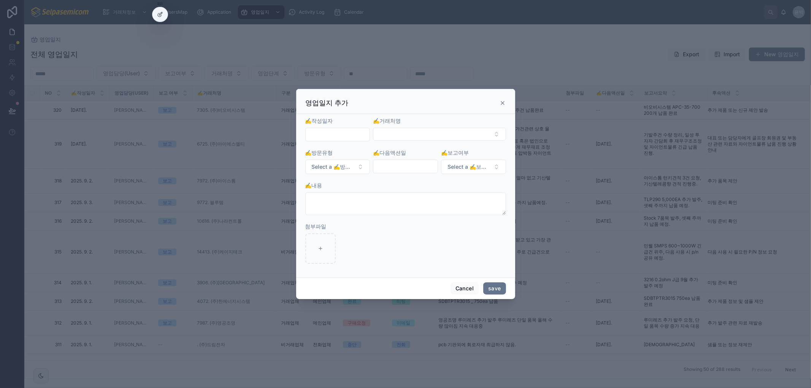
click at [349, 137] on input "text" at bounding box center [338, 134] width 64 height 11
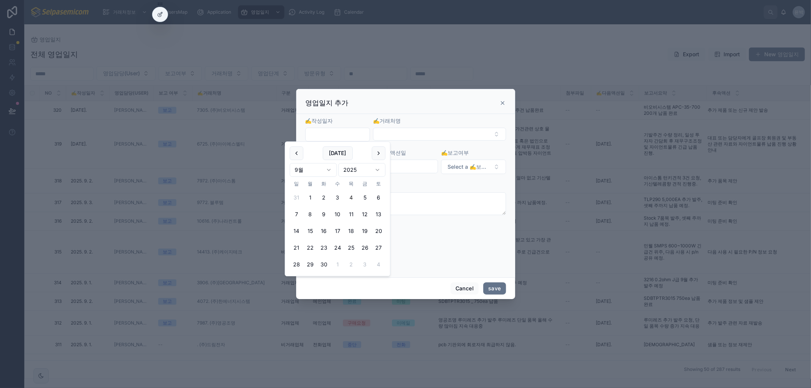
click at [357, 195] on button "4" at bounding box center [352, 198] width 14 height 14
type input "**********"
click at [418, 189] on div "✍️내용" at bounding box center [405, 198] width 201 height 33
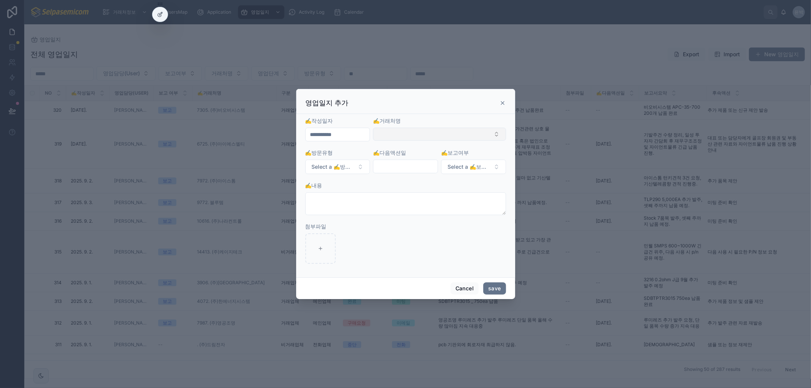
drag, startPoint x: 420, startPoint y: 134, endPoint x: 423, endPoint y: 131, distance: 4.3
click at [420, 133] on button "Select Button" at bounding box center [439, 134] width 133 height 13
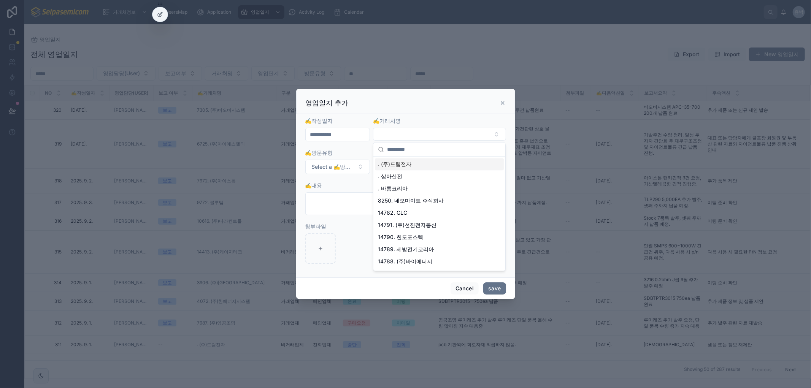
click at [421, 147] on input "text" at bounding box center [444, 150] width 114 height 14
type input "*"
type input "****"
click at [394, 167] on span "99999. TEST1" at bounding box center [396, 165] width 36 height 8
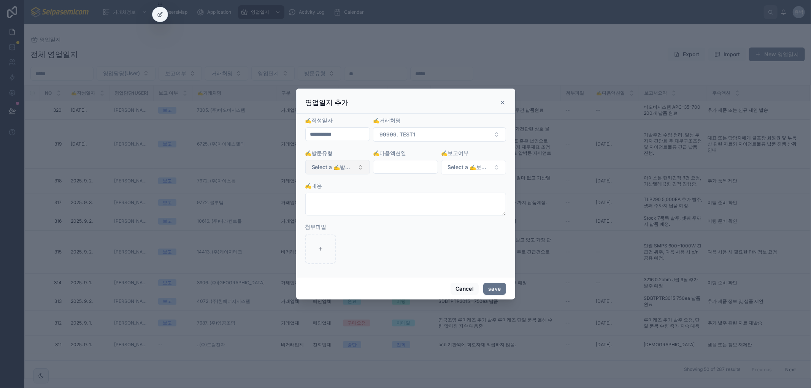
click at [353, 169] on span "Select a ✍️방문유형" at bounding box center [333, 168] width 43 height 8
click at [305, 202] on div "전화" at bounding box center [337, 197] width 91 height 11
click at [415, 159] on div "✍️다음액션일" at bounding box center [405, 161] width 65 height 25
click at [418, 169] on input "text" at bounding box center [406, 167] width 64 height 11
click at [435, 245] on button "12" at bounding box center [433, 247] width 14 height 14
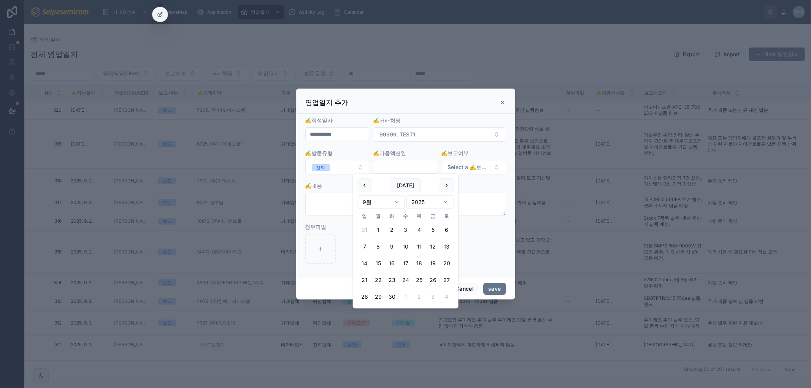
type input "**********"
click at [473, 188] on div "✍️내용" at bounding box center [405, 186] width 201 height 8
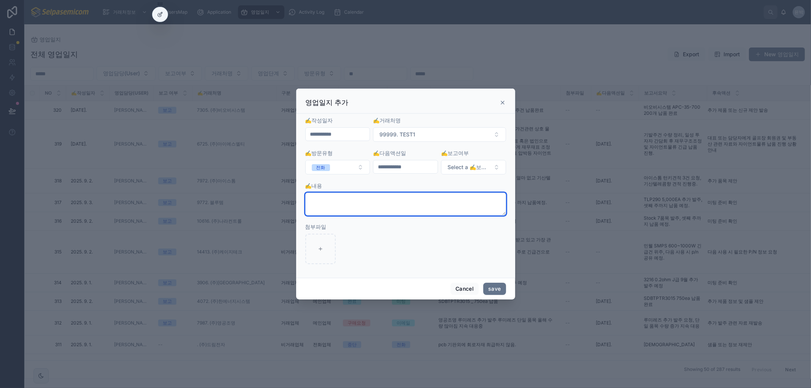
click at [430, 202] on textarea at bounding box center [405, 204] width 201 height 23
type textarea "****"
click at [485, 288] on button "save" at bounding box center [494, 289] width 22 height 12
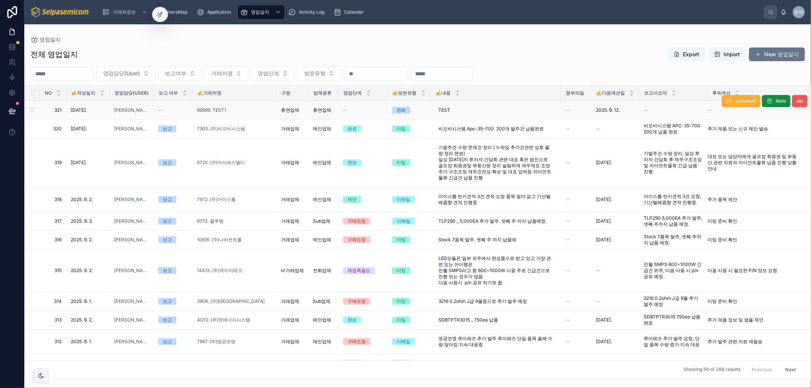
click at [797, 99] on span "del" at bounding box center [800, 101] width 6 height 6
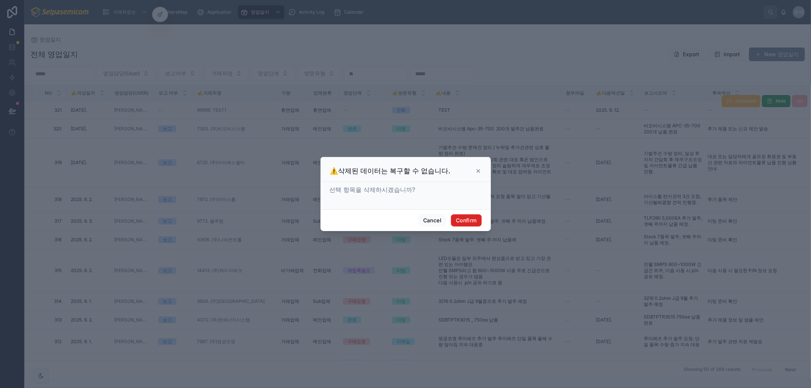
click at [472, 219] on button "Confirm" at bounding box center [466, 221] width 30 height 12
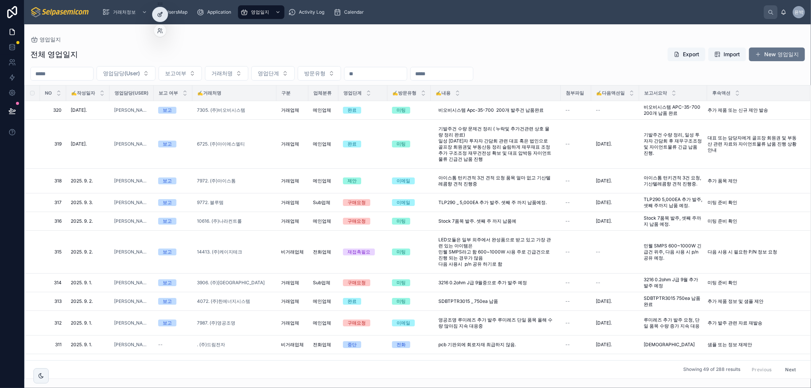
click at [162, 13] on icon at bounding box center [160, 13] width 3 height 3
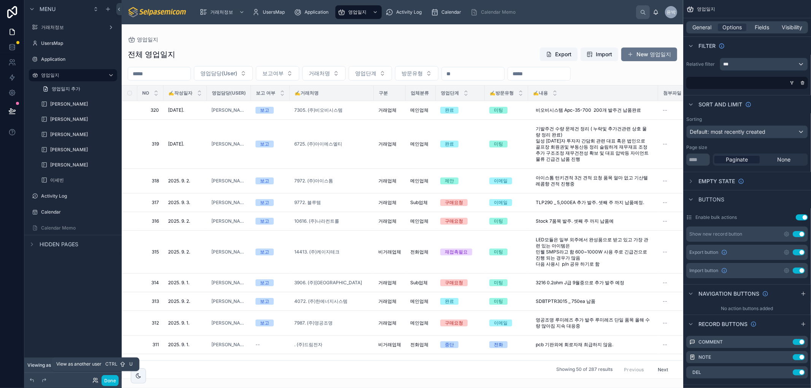
click at [96, 378] on icon at bounding box center [95, 381] width 6 height 6
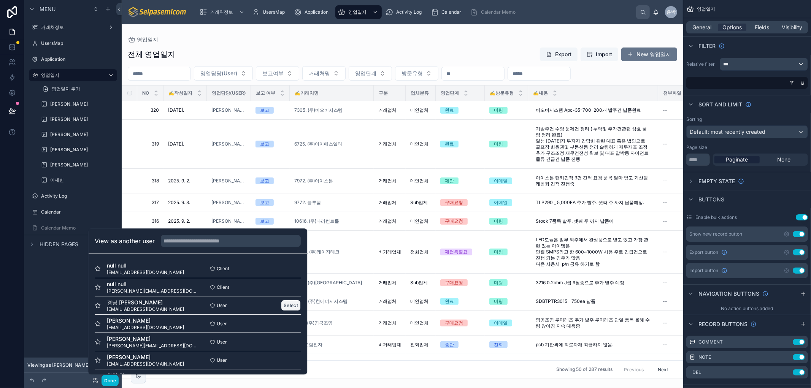
click at [281, 305] on button "Select" at bounding box center [291, 305] width 20 height 11
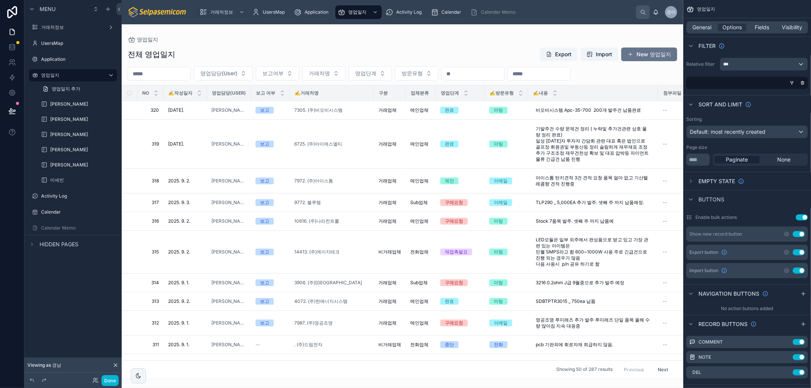
click at [247, 38] on div at bounding box center [403, 206] width 562 height 364
click at [236, 46] on div "전체 영업일지 Export Import New 영업일지 영업담당(User) 보고여부 거래처명 영업단계 방문유형 NO ✍️작성일자 영업담당(Us…" at bounding box center [403, 211] width 562 height 337
click at [94, 378] on icon at bounding box center [95, 379] width 2 height 2
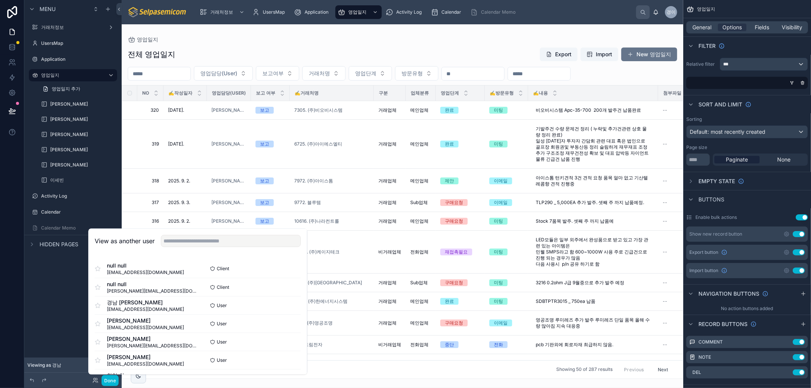
click at [296, 309] on div "null null syb@selpasemicom.com Client Select null null eric@selpasemicom.com Cl…" at bounding box center [198, 360] width 218 height 213
click at [285, 305] on button "Select" at bounding box center [291, 305] width 20 height 11
click at [345, 43] on div "전체 영업일지 Export Import New 영업일지 영업담당(User) 보고여부 거래처명 영업단계 방문유형 NO ✍️작성일자 영업담당(Us…" at bounding box center [403, 211] width 562 height 337
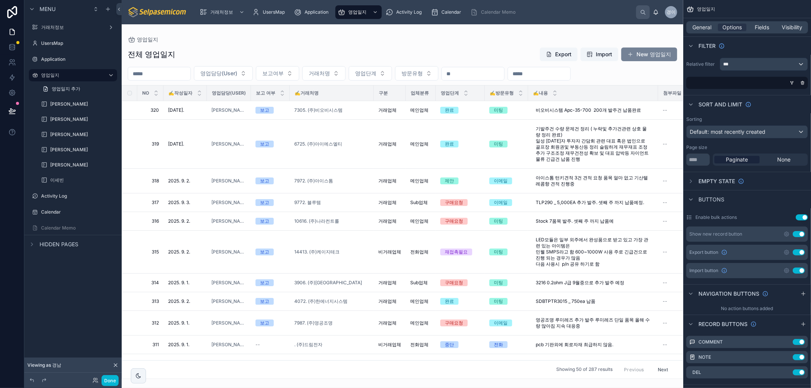
click at [633, 51] on span at bounding box center [631, 54] width 6 height 6
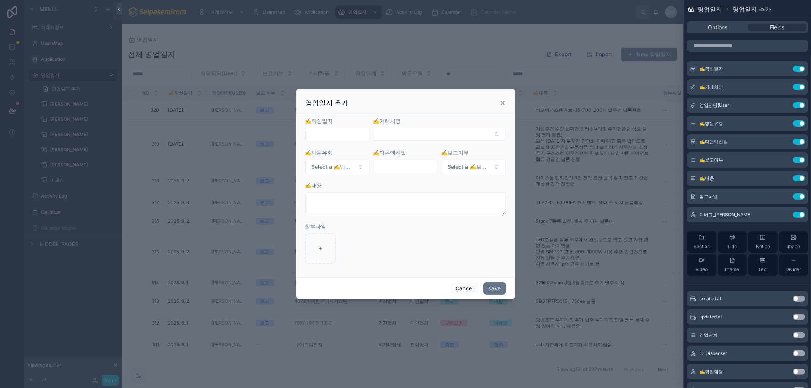
click at [334, 132] on input "text" at bounding box center [338, 134] width 64 height 11
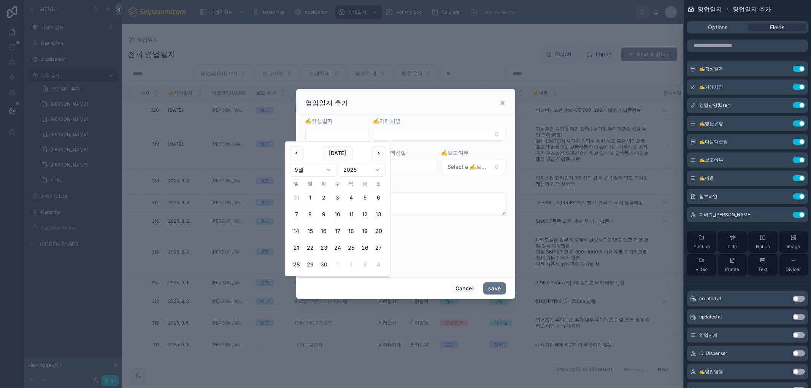
click at [364, 197] on button "5" at bounding box center [365, 198] width 14 height 14
type input "**********"
click at [421, 138] on button "Select Button" at bounding box center [439, 134] width 133 height 13
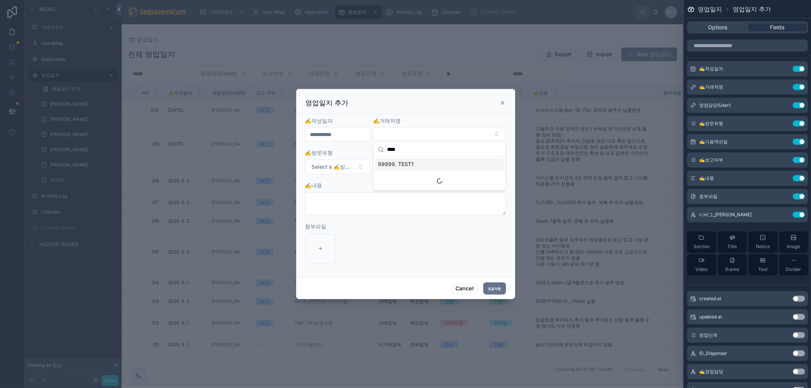
type input "****"
click at [402, 165] on span "99999. TEST1" at bounding box center [396, 165] width 36 height 8
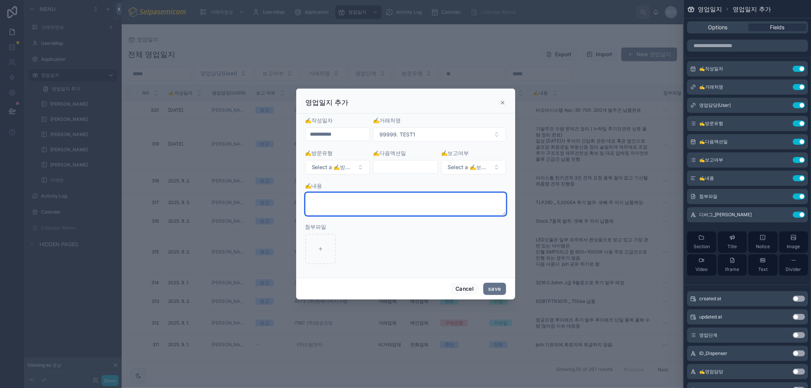
click at [351, 208] on textarea at bounding box center [405, 204] width 201 height 23
type textarea "****"
click at [355, 169] on button "Select a ✍️방문유형" at bounding box center [337, 167] width 65 height 14
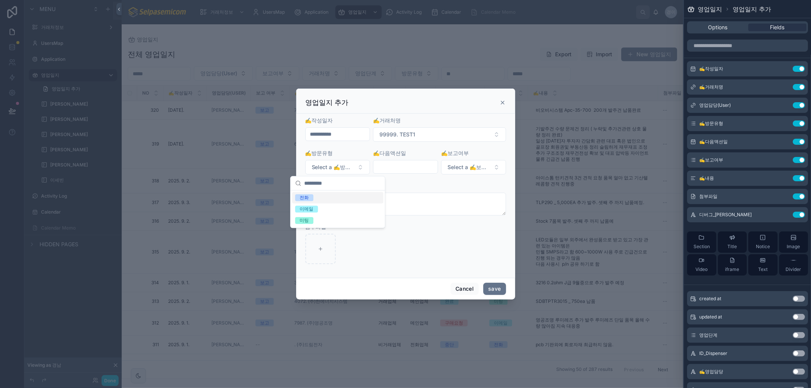
click at [321, 200] on div "전화" at bounding box center [337, 197] width 91 height 11
click at [406, 165] on input "text" at bounding box center [406, 167] width 64 height 11
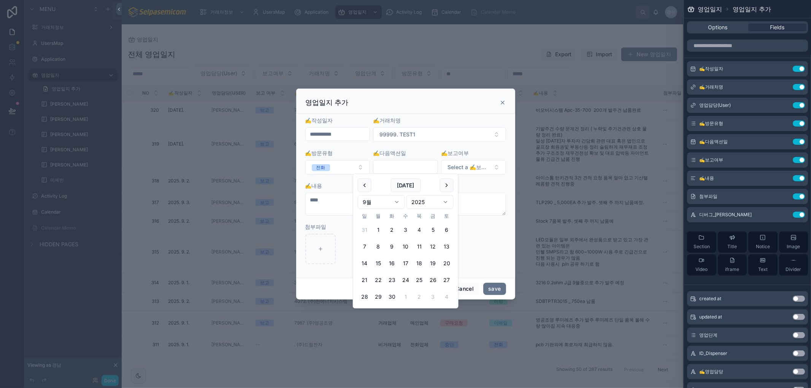
click at [433, 246] on button "12" at bounding box center [433, 247] width 14 height 14
type input "**********"
click at [476, 181] on form "**********" at bounding box center [405, 194] width 201 height 155
click at [493, 290] on button "save" at bounding box center [494, 289] width 22 height 12
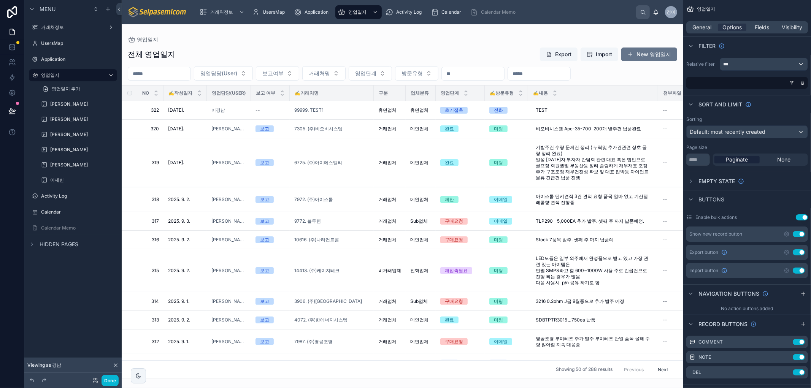
click at [84, 321] on div "Menu 거래처정보 UsersMap Application 영업일지 영업일지 추가 허창윤 김춘래 최한얼 박윤호 김동일 이세빈 Activity L…" at bounding box center [72, 189] width 97 height 379
click at [64, 318] on div "Menu 거래처정보 UsersMap Application 영업일지 영업일지 추가 허창윤 김춘래 최한얼 박윤호 김동일 이세빈 Activity L…" at bounding box center [72, 189] width 97 height 379
click at [76, 302] on div "Menu 거래처정보 UsersMap Application 영업일지 영업일지 추가 허창윤 김춘래 최한얼 박윤호 김동일 이세빈 Activity L…" at bounding box center [72, 189] width 97 height 379
click at [510, 32] on div "영업일지 전체 영업일지 Export Import New 영업일지 영업담당(User) 보고여부 거래처명 영업단계 방문유형 NO ✍️작성일자 영업…" at bounding box center [403, 201] width 562 height 355
click at [509, 36] on div "영업일지 전체 영업일지 Export Import New 영업일지 영업담당(User) 보고여부 거래처명 영업단계 방문유형 NO ✍️작성일자 영업…" at bounding box center [403, 201] width 562 height 355
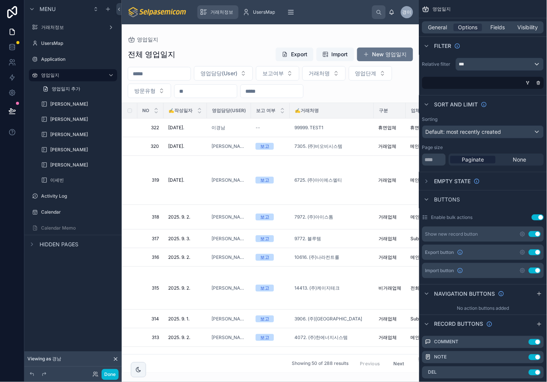
click at [66, 301] on div "Menu 거래처정보 UsersMap Application 영업일지 영업일지 추가 허창윤 김춘래 최한얼 박윤호 김동일 이세빈 Activity L…" at bounding box center [72, 186] width 97 height 373
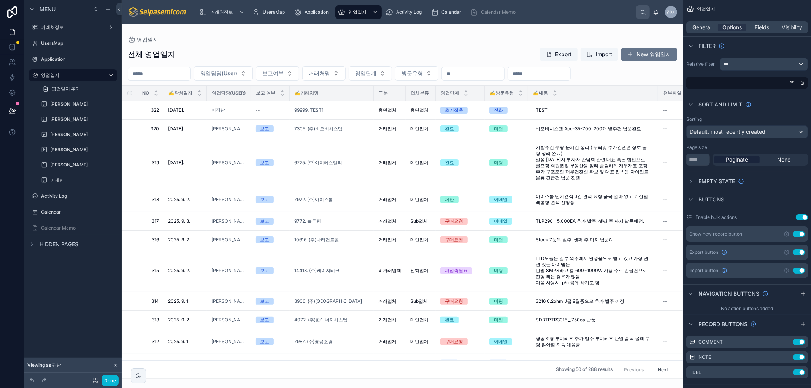
drag, startPoint x: 279, startPoint y: 33, endPoint x: 289, endPoint y: 32, distance: 10.3
click at [279, 33] on div "영업일지 전체 영업일지 Export Import New 영업일지 영업담당(User) 보고여부 거래처명 영업단계 방문유형 NO ✍️작성일자 영업…" at bounding box center [403, 201] width 562 height 355
click at [516, 37] on div "영업일지" at bounding box center [403, 40] width 550 height 6
click at [445, 17] on div "Calendar" at bounding box center [447, 12] width 33 height 12
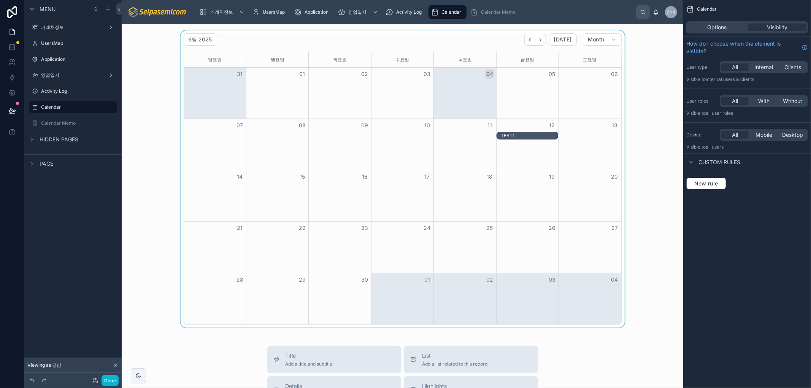
click at [658, 95] on div at bounding box center [403, 178] width 550 height 297
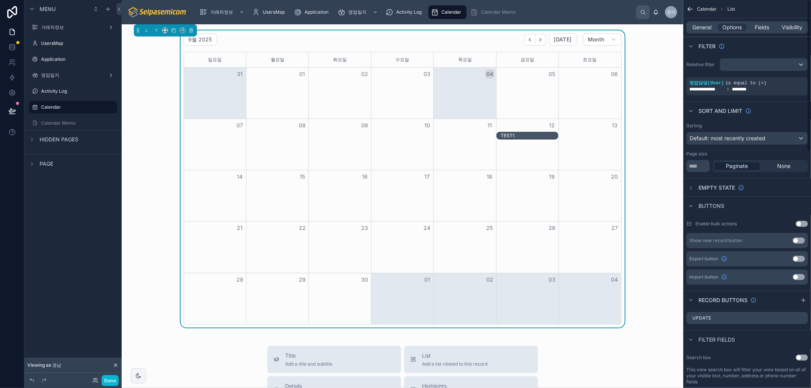
click at [652, 292] on div "9월 2025 Today Month 일요일 월요일 화요일 수요일 목요일 금요일 토요일 31 01 02 03 04 05 06 07 08 09 1…" at bounding box center [403, 178] width 550 height 297
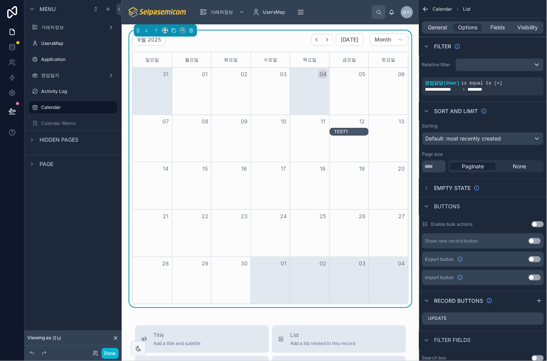
click at [332, 16] on div "거래처정보 UsersMap Application 영업일지 Activity Log Calendar Calendar Memo" at bounding box center [283, 12] width 178 height 17
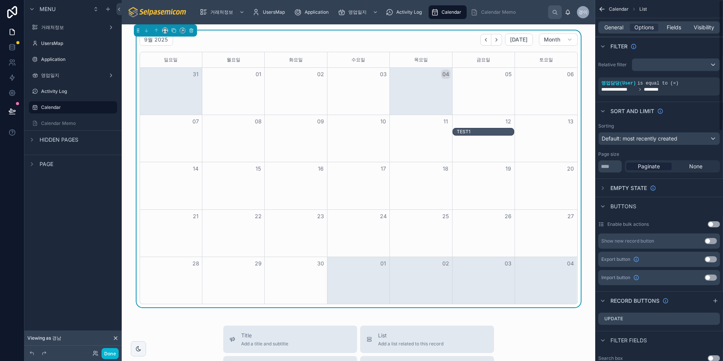
click at [111, 355] on button "Done" at bounding box center [110, 353] width 17 height 11
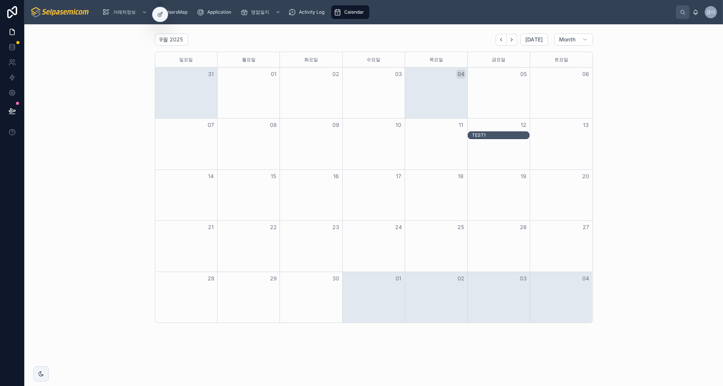
click at [526, 351] on div "9월 2025 Today Month 일요일 월요일 화요일 수요일 목요일 금요일 토요일 31 01 02 03 04 05 06 07 08 09 1…" at bounding box center [373, 199] width 699 height 351
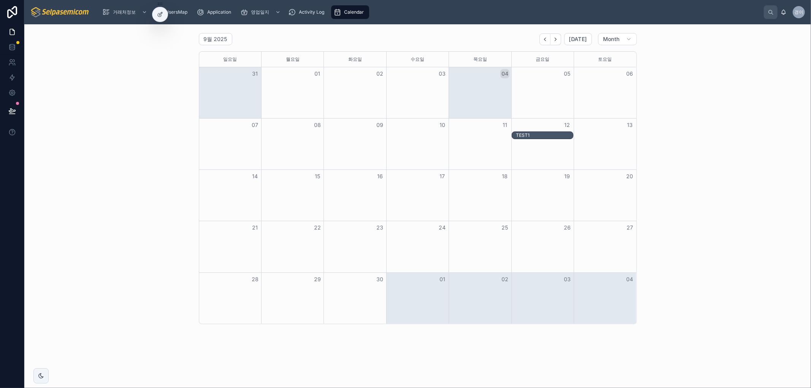
scroll to position [0, 0]
click at [12, 60] on icon at bounding box center [11, 61] width 3 height 3
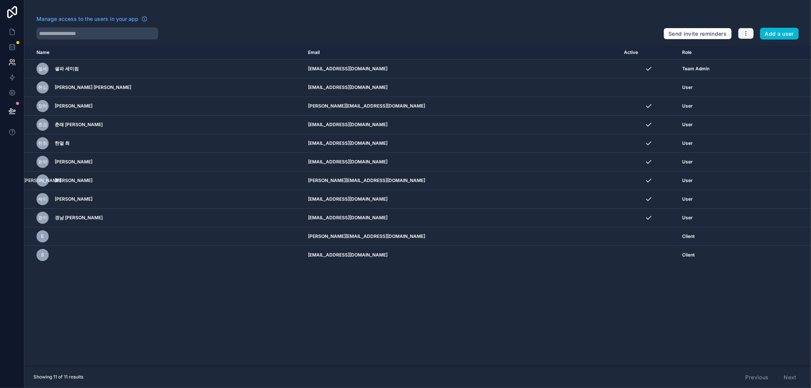
click at [744, 35] on icon "button" at bounding box center [746, 33] width 6 height 6
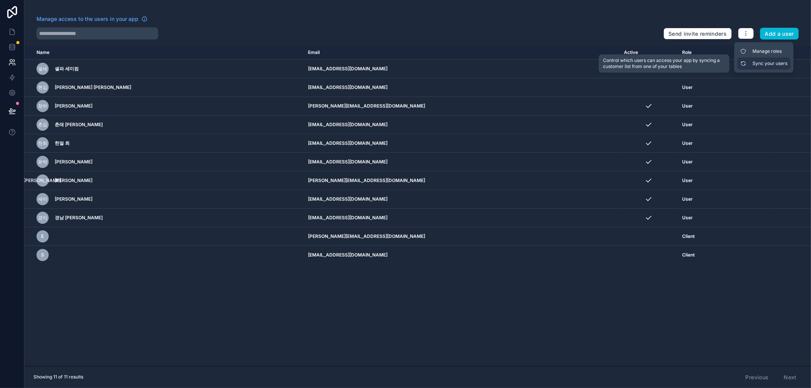
click at [754, 63] on link "Sync your users" at bounding box center [764, 63] width 53 height 12
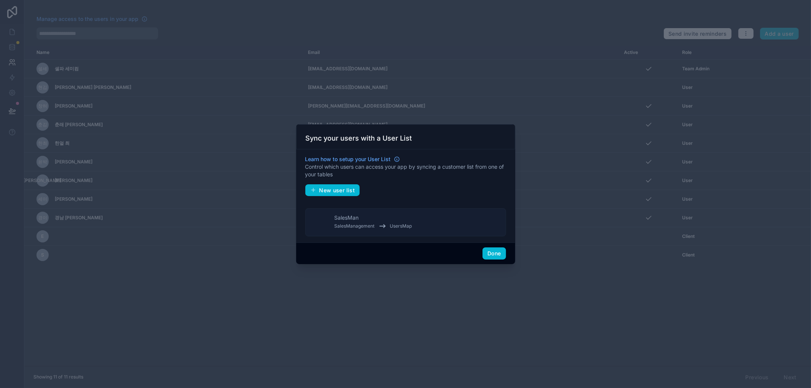
click at [422, 227] on button "SalesMan SalesManagement UsersMap" at bounding box center [405, 222] width 201 height 28
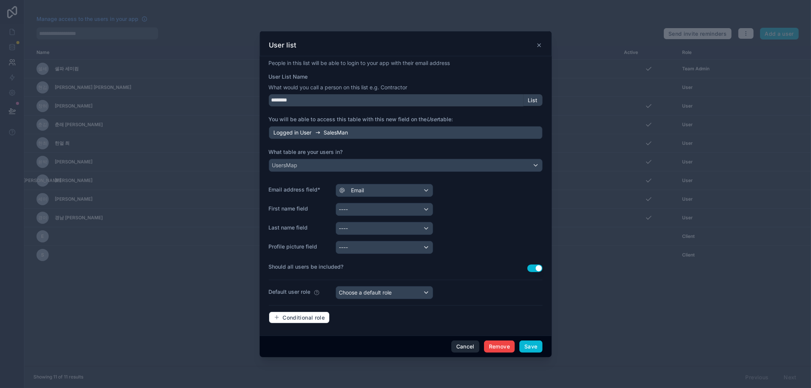
click at [457, 351] on button "Cancel" at bounding box center [466, 347] width 28 height 12
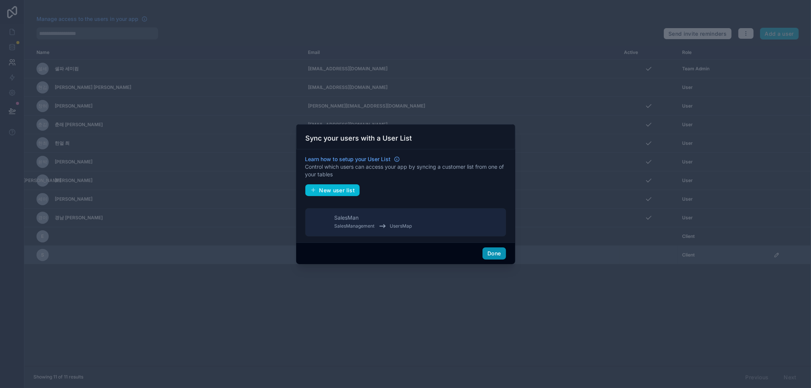
click at [491, 253] on button "Done" at bounding box center [494, 254] width 23 height 12
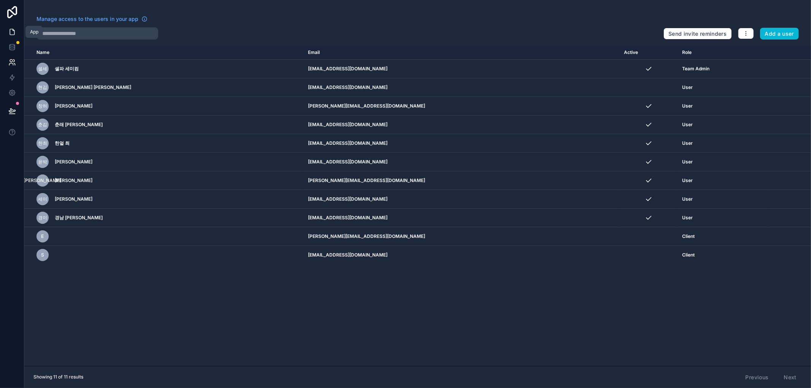
click at [13, 30] on icon at bounding box center [12, 32] width 5 height 6
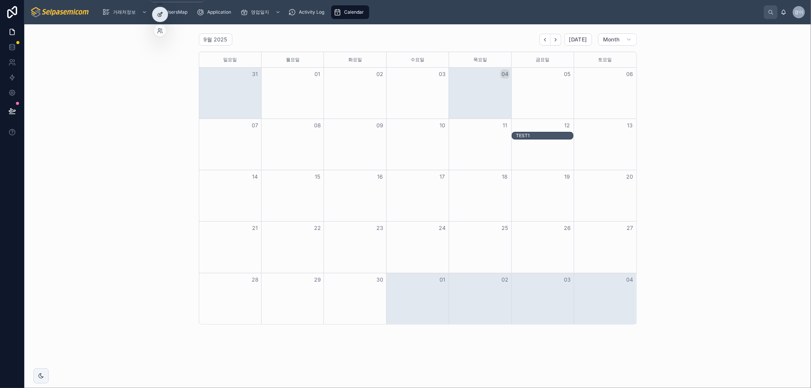
click at [161, 11] on icon at bounding box center [160, 14] width 6 height 6
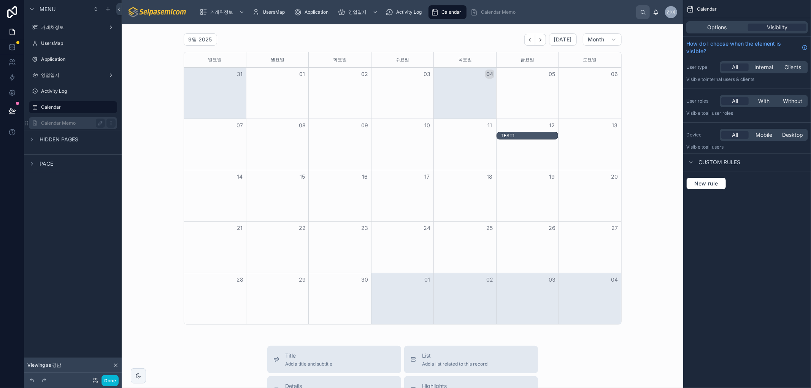
click at [71, 121] on label "Calendar Memo" at bounding box center [71, 123] width 61 height 6
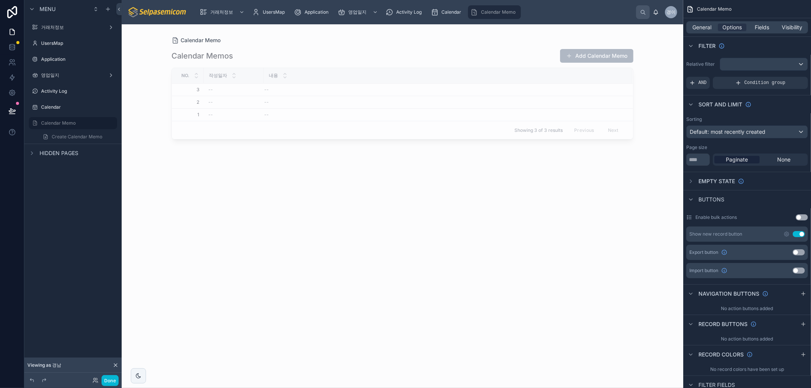
click at [351, 293] on div at bounding box center [402, 201] width 487 height 355
drag, startPoint x: 378, startPoint y: 217, endPoint x: 360, endPoint y: 137, distance: 81.7
click at [381, 200] on div "Calendar Memos Add Calendar Memo No. 작성일자 내용 3 3 -- -- 2 2 -- -- 1 1 -- -- Show…" at bounding box center [403, 211] width 462 height 335
click at [320, 83] on div "내용" at bounding box center [448, 75] width 368 height 14
click at [323, 75] on div "내용" at bounding box center [448, 75] width 368 height 14
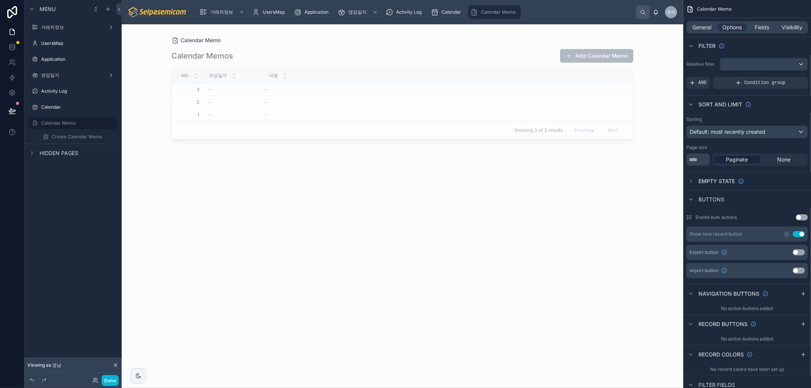
click at [287, 44] on div "Calendar Memos Add Calendar Memo No. 작성일자 내용 3 3 -- -- 2 2 -- -- 1 1 -- -- Show…" at bounding box center [403, 211] width 462 height 335
click at [756, 28] on span "Fields" at bounding box center [762, 28] width 14 height 8
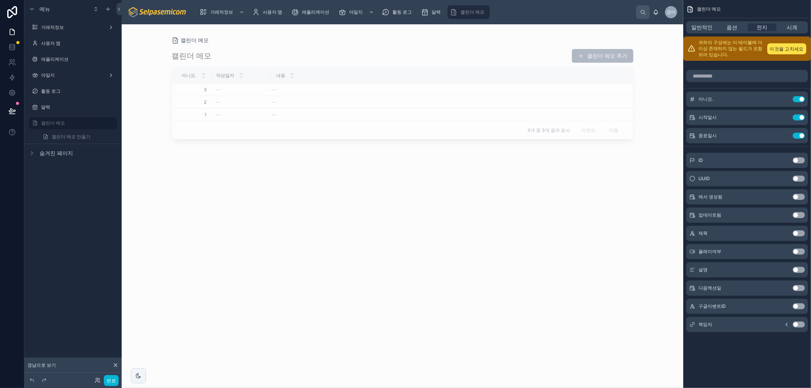
drag, startPoint x: 573, startPoint y: 271, endPoint x: 569, endPoint y: 196, distance: 75.1
click at [572, 265] on div "캘린더 메모 캘린더 메모 추가 아니요. 작성일자 내용 3 3 -- -- 2 2 -- -- 1 1 -- -- 3개 중 3개 결과 표시 이전의 다음" at bounding box center [403, 211] width 462 height 335
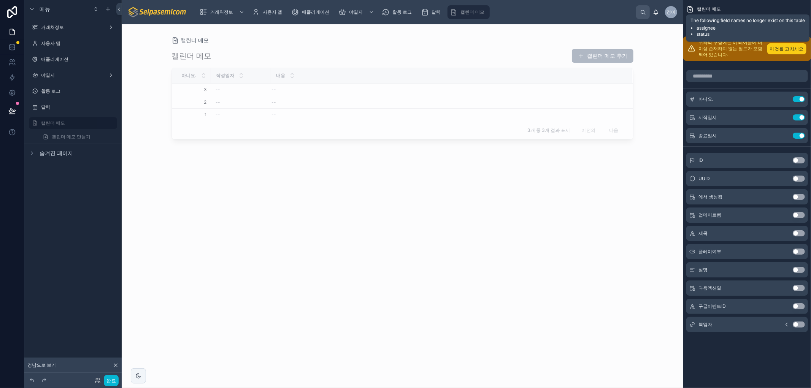
click at [789, 47] on font "이것을 고치세요" at bounding box center [787, 49] width 34 height 6
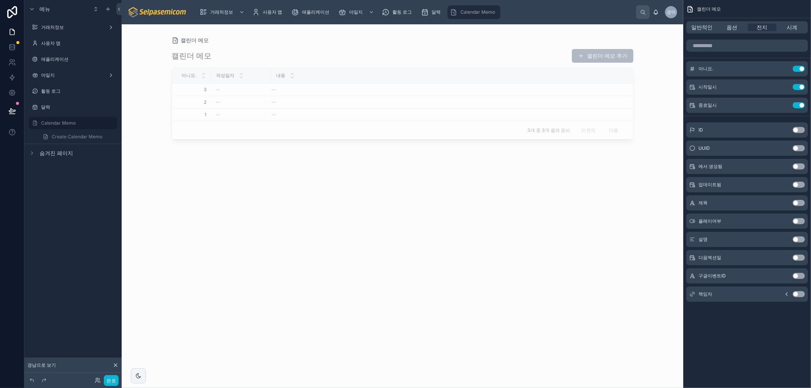
click at [512, 219] on div "캘린더 메모 캘린더 메모 추가 아니요. 작성일자 내용 3 3 -- -- 2 2 -- -- 1 1 -- -- 3개 중 3개 결과 표시 이전의 다음" at bounding box center [403, 211] width 462 height 335
click at [710, 25] on font "일반적인" at bounding box center [702, 27] width 21 height 6
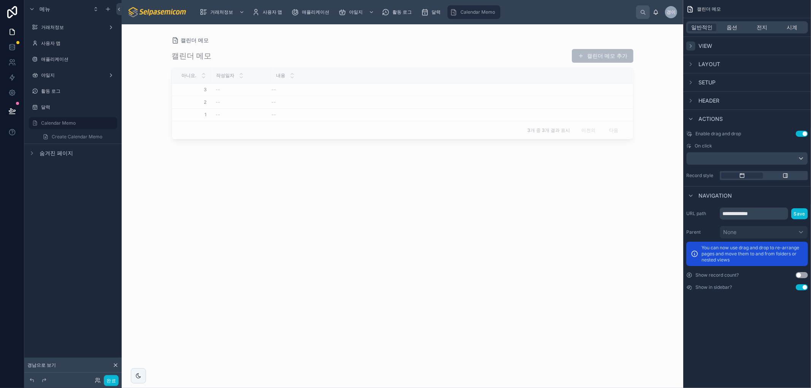
click at [693, 47] on div "스크롤 가능한 콘텐츠" at bounding box center [691, 45] width 9 height 9
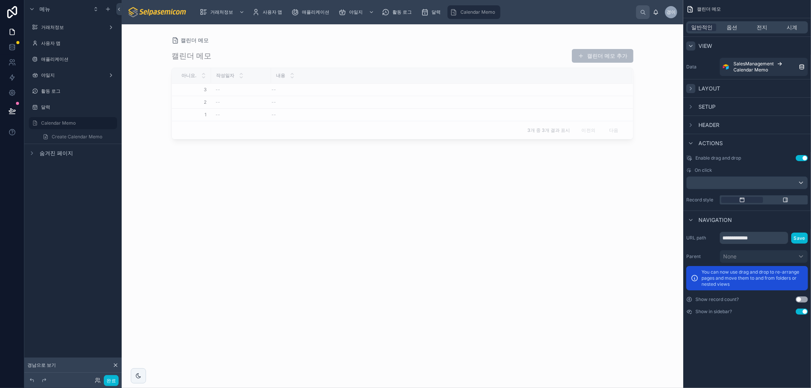
click at [694, 89] on icon "스크롤 가능한 콘텐츠" at bounding box center [691, 89] width 6 height 6
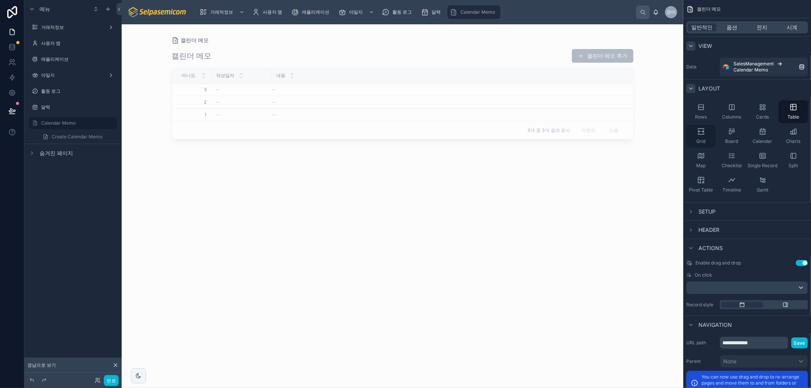
click at [700, 131] on icon "스크롤 가능한 콘텐츠" at bounding box center [702, 132] width 8 height 8
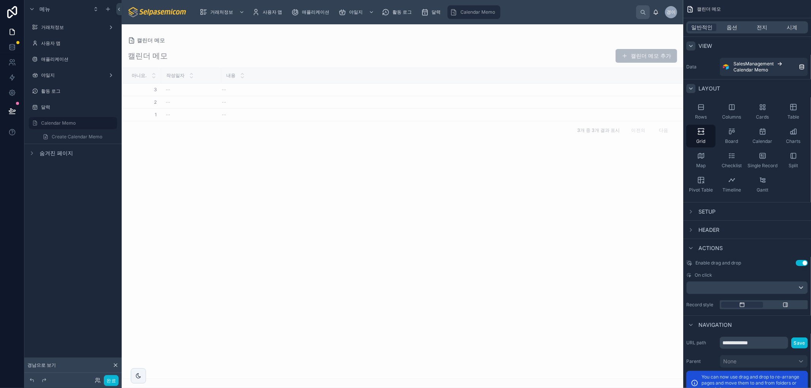
click at [296, 266] on div "아니요. 작성일자 내용 3 3 -- -- 2 2 -- -- 1 1 -- -- 3개 중 3개 결과 표시 이전의 다음" at bounding box center [402, 223] width 561 height 311
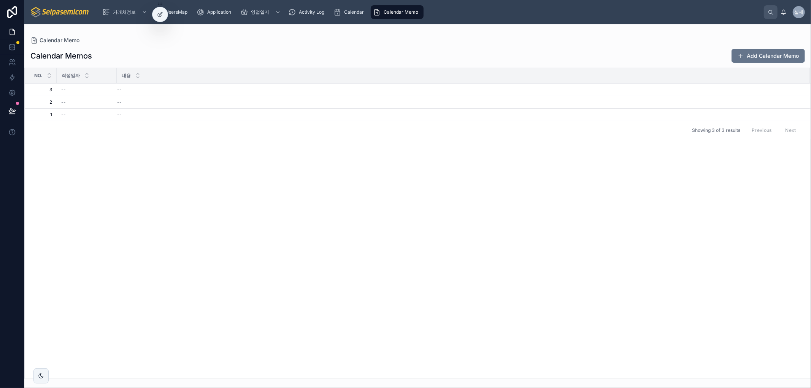
click at [415, 265] on div "No. 작성일자 내용 3 3 -- -- 2 2 -- -- 1 1 -- -- Showing 3 of 3 results Previous Next" at bounding box center [418, 223] width 786 height 311
click at [160, 13] on icon at bounding box center [160, 14] width 6 height 6
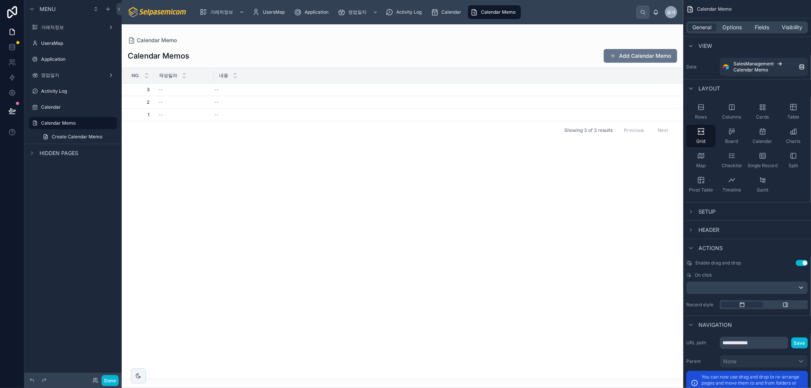
click at [382, 224] on div at bounding box center [403, 206] width 562 height 364
click at [788, 26] on span "Visibility" at bounding box center [792, 28] width 21 height 8
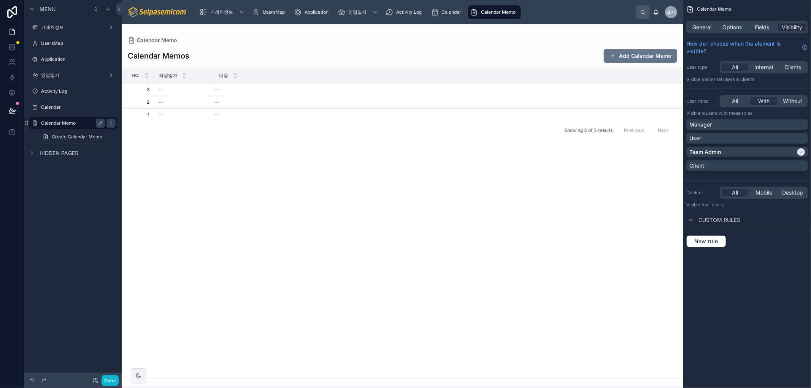
click at [54, 123] on label "Calendar Memo" at bounding box center [71, 123] width 61 height 6
click at [12, 111] on icon at bounding box center [12, 111] width 8 height 8
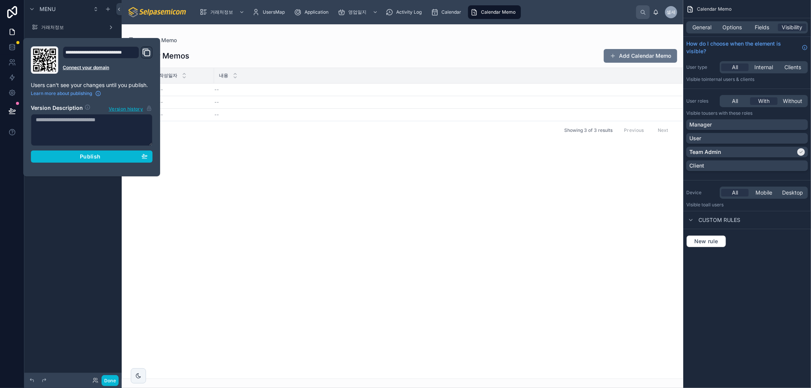
drag, startPoint x: 330, startPoint y: 123, endPoint x: 326, endPoint y: 122, distance: 4.3
click at [326, 122] on div "Showing 3 of 3 results Previous Next" at bounding box center [402, 130] width 561 height 18
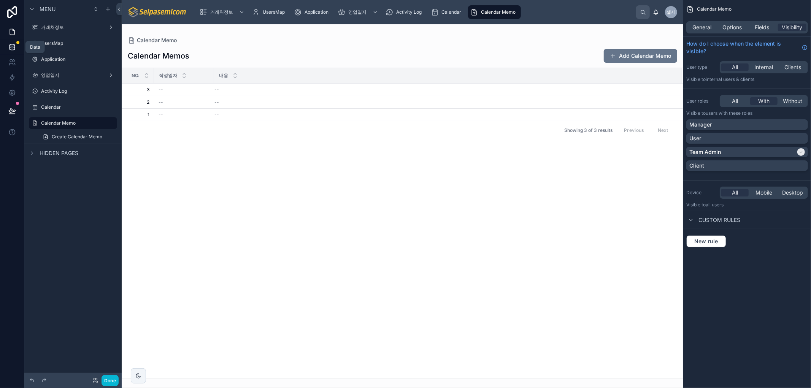
click at [14, 48] on icon at bounding box center [12, 48] width 5 height 3
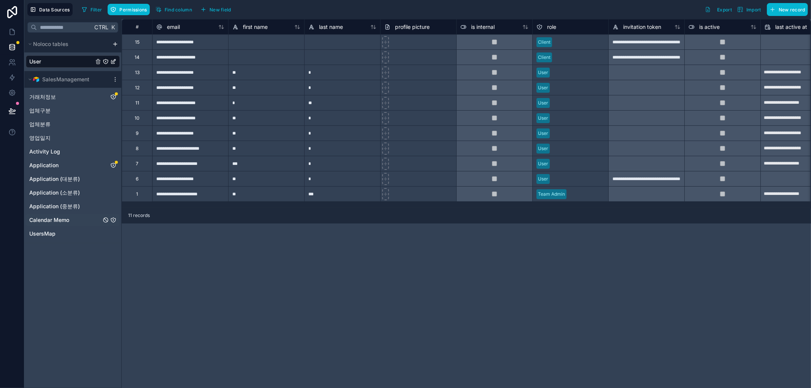
click at [57, 218] on span "Calendar Memo" at bounding box center [49, 220] width 40 height 8
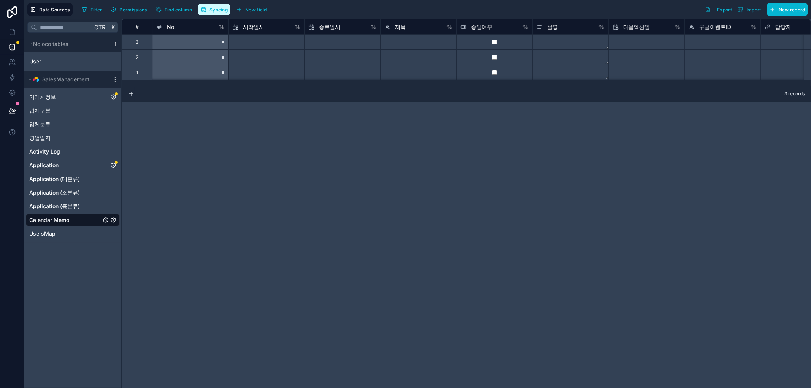
click at [212, 8] on span "Syncing" at bounding box center [219, 10] width 18 height 6
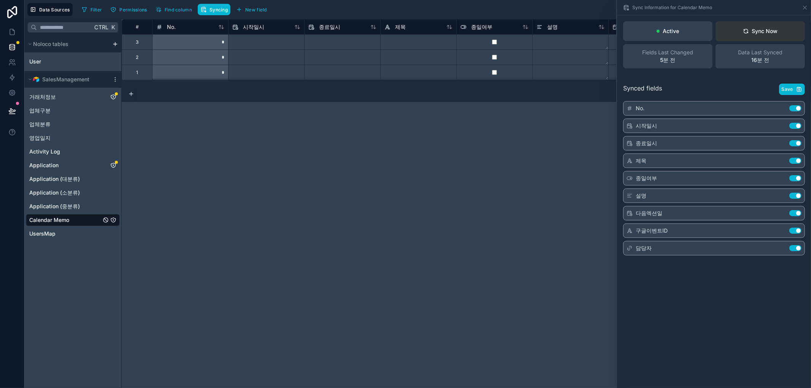
click at [752, 28] on div "Sync Now" at bounding box center [760, 31] width 35 height 8
click at [206, 290] on div "**********" at bounding box center [467, 203] width 690 height 369
click at [11, 47] on icon at bounding box center [12, 47] width 8 height 8
click at [14, 31] on icon at bounding box center [12, 32] width 5 height 6
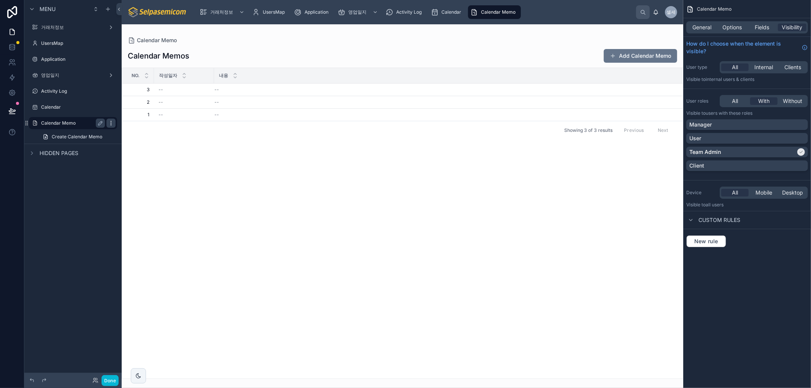
click at [108, 124] on icon "scrollable content" at bounding box center [111, 123] width 6 height 6
click at [71, 123] on label "Calendar Memo" at bounding box center [71, 123] width 61 height 6
click at [78, 121] on label "Calendar Memo" at bounding box center [71, 123] width 61 height 6
click at [43, 123] on label "Calendar Memo" at bounding box center [71, 123] width 61 height 6
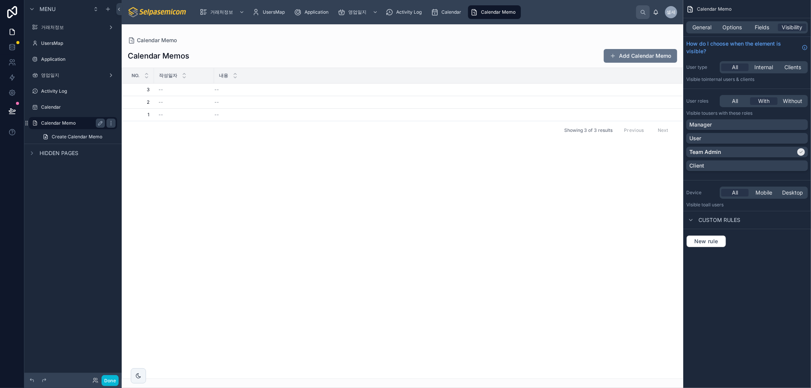
click at [43, 123] on label "Calendar Memo" at bounding box center [71, 123] width 61 height 6
click at [506, 267] on div "No. 작성일자 내용 3 3 -- -- 2 2 -- -- 1 1 -- -- Showing 3 of 3 results Previous Next" at bounding box center [402, 223] width 561 height 311
click at [732, 27] on span "Options" at bounding box center [732, 28] width 19 height 8
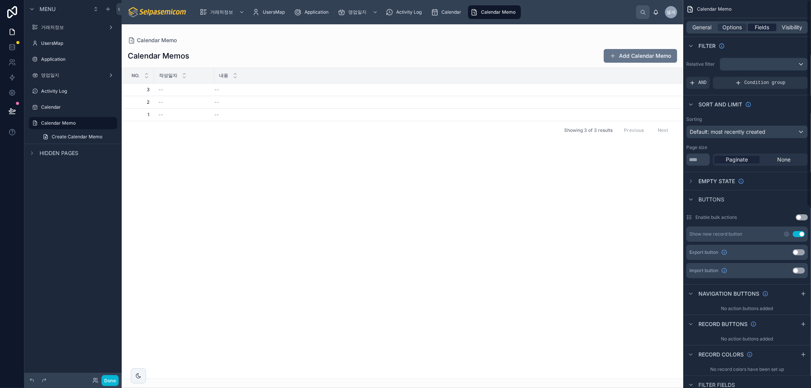
click at [756, 27] on span "Fields" at bounding box center [762, 28] width 14 height 8
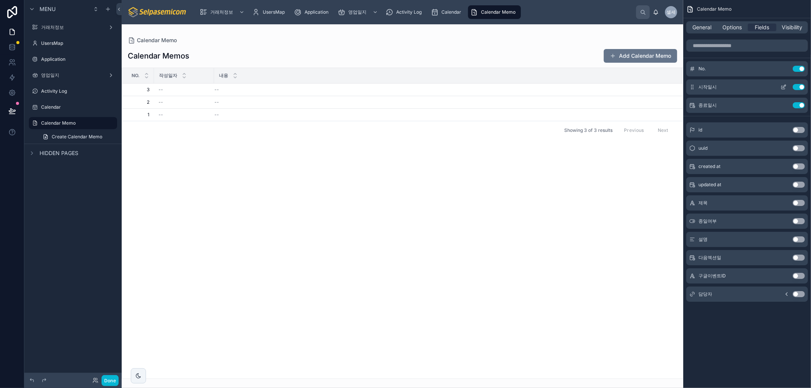
click at [795, 90] on div "Use setting" at bounding box center [791, 87] width 27 height 6
click at [797, 85] on button "Use setting" at bounding box center [799, 87] width 12 height 6
click at [802, 88] on button "Use setting" at bounding box center [799, 87] width 12 height 6
click at [796, 203] on button "Use setting" at bounding box center [799, 203] width 12 height 6
click at [797, 184] on button "Use setting" at bounding box center [799, 185] width 12 height 6
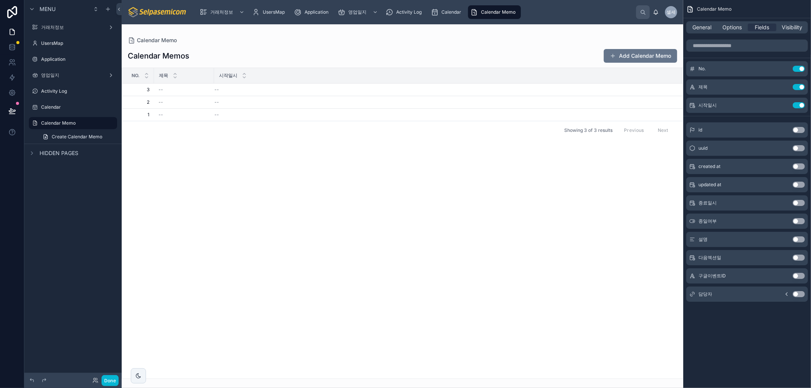
click at [793, 202] on button "Use setting" at bounding box center [799, 203] width 12 height 6
click at [794, 240] on button "Use setting" at bounding box center [799, 240] width 12 height 6
click at [795, 256] on button "Use setting" at bounding box center [799, 258] width 12 height 6
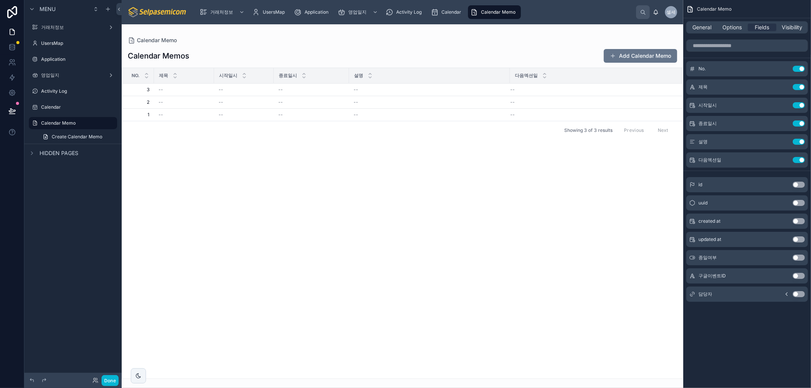
click at [796, 275] on button "Use setting" at bounding box center [799, 276] width 12 height 6
click at [795, 295] on button "Use setting" at bounding box center [799, 294] width 12 height 6
click at [795, 294] on button "Use setting" at bounding box center [799, 294] width 12 height 6
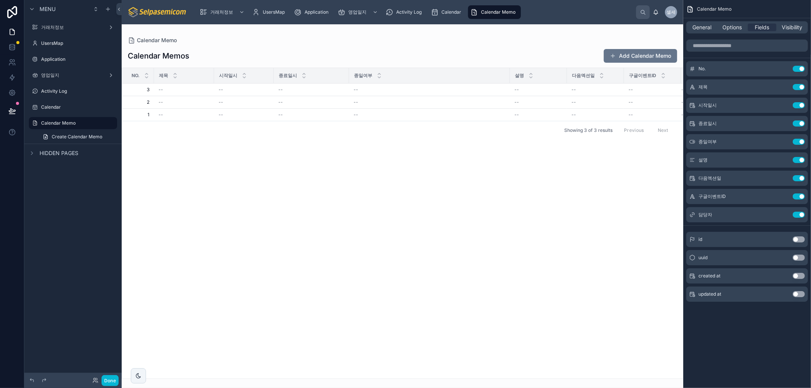
drag, startPoint x: 281, startPoint y: 277, endPoint x: 276, endPoint y: 295, distance: 19.0
click at [281, 278] on div "No. 제목 시작일시 종료일시 종일여부 설명 다음엑션일 구글이벤트ID 담당자 3 3 -- -- -- -- -- -- -- -- 2 2 -- -…" at bounding box center [402, 223] width 561 height 311
drag, startPoint x: 214, startPoint y: 73, endPoint x: 186, endPoint y: 80, distance: 28.2
click at [186, 80] on tr "No. 제목 시작일시 종료일시 종일여부 설명 다음엑션일 구글이벤트ID 담당자" at bounding box center [417, 76] width 590 height 16
drag, startPoint x: 245, startPoint y: 75, endPoint x: 310, endPoint y: 79, distance: 64.8
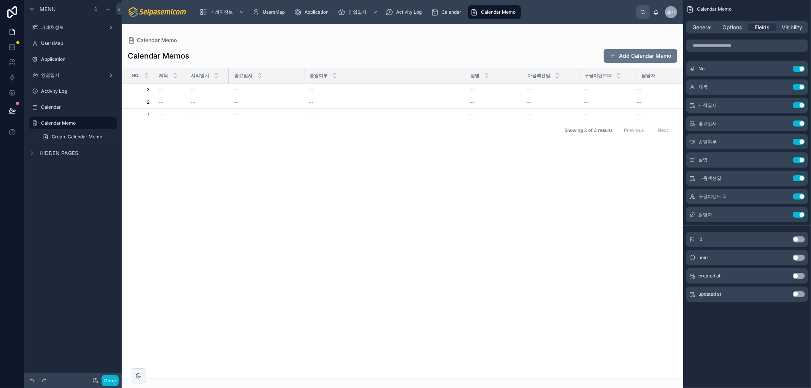
click at [229, 78] on div at bounding box center [229, 75] width 3 height 15
drag, startPoint x: 304, startPoint y: 75, endPoint x: 285, endPoint y: 77, distance: 18.5
click at [280, 77] on div at bounding box center [278, 75] width 3 height 15
drag, startPoint x: 439, startPoint y: 76, endPoint x: 313, endPoint y: 94, distance: 127.2
click at [313, 94] on table "No. 제목 시작일시 종료일시 종일여부 설명 다음엑션일 구글이벤트ID 담당자 3 3 -- -- -- -- -- -- -- -- 2 2 -- -…" at bounding box center [402, 94] width 561 height 53
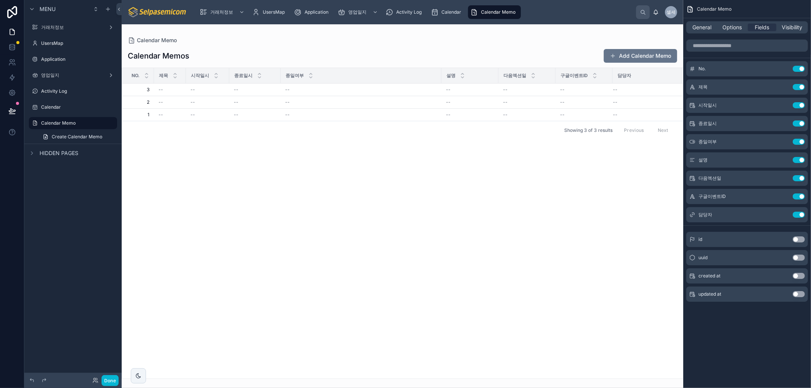
click at [389, 47] on div "Calendar Memos Add Calendar Memo No. 제목 시작일시 종료일시 종일여부 설명 다음엑션일 구글이벤트ID 담당자 3 3…" at bounding box center [403, 211] width 562 height 335
drag, startPoint x: 440, startPoint y: 74, endPoint x: 327, endPoint y: 97, distance: 115.3
click at [327, 97] on table "No. 제목 시작일시 종료일시 종일여부 설명 다음엑션일 구글이벤트ID 담당자 3 3 -- -- -- -- -- -- -- -- 2 2 -- -…" at bounding box center [402, 94] width 561 height 53
click at [272, 76] on div at bounding box center [273, 75] width 3 height 15
drag, startPoint x: 376, startPoint y: 73, endPoint x: 459, endPoint y: 85, distance: 84.1
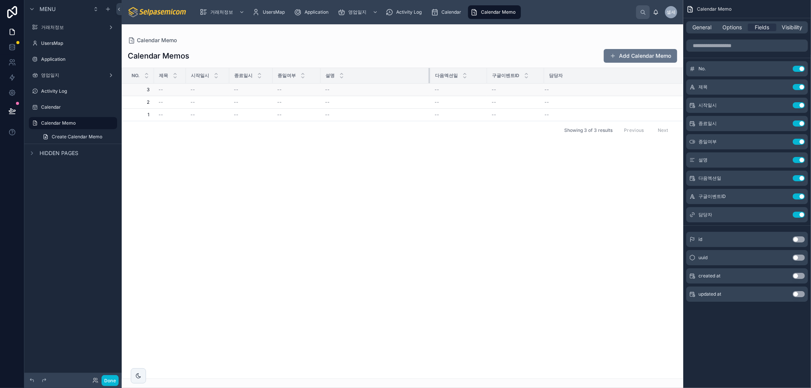
click at [429, 102] on table "No. 제목 시작일시 종료일시 종일여부 설명 다음엑션일 구글이벤트ID 담당자 3 3 -- -- -- -- -- -- -- -- 2 2 -- -…" at bounding box center [402, 94] width 561 height 53
drag, startPoint x: 486, startPoint y: 73, endPoint x: 476, endPoint y: 73, distance: 9.9
click at [476, 73] on th "다음엑션일" at bounding box center [454, 76] width 47 height 16
drag, startPoint x: 535, startPoint y: 76, endPoint x: 527, endPoint y: 76, distance: 8.0
click at [527, 76] on div at bounding box center [527, 75] width 3 height 15
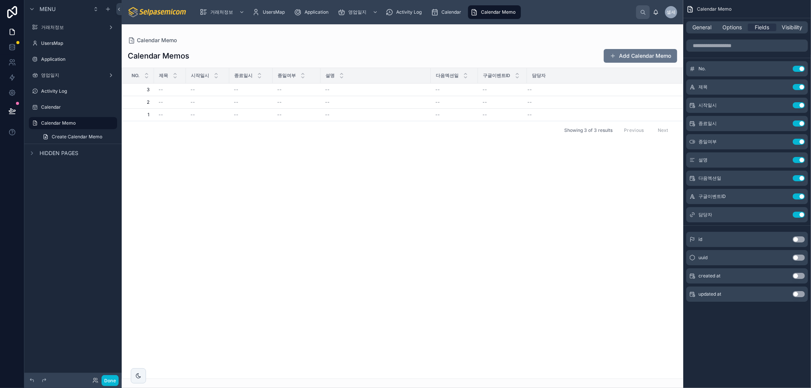
drag, startPoint x: 539, startPoint y: 153, endPoint x: 446, endPoint y: 261, distance: 141.9
click at [539, 156] on div "No. 제목 시작일시 종료일시 종일여부 설명 다음엑션일 구글이벤트ID 담당자 3 3 -- -- -- -- -- -- -- -- 2 2 -- -…" at bounding box center [402, 223] width 561 height 311
drag, startPoint x: 526, startPoint y: 71, endPoint x: 621, endPoint y: 92, distance: 97.0
click at [621, 92] on table "No. 제목 시작일시 종료일시 종일여부 설명 다음엑션일 구글이벤트ID 담당자 3 3 -- -- -- -- -- -- -- -- 2 2 -- -…" at bounding box center [402, 94] width 561 height 53
click at [621, 92] on td "--" at bounding box center [550, 90] width 144 height 13
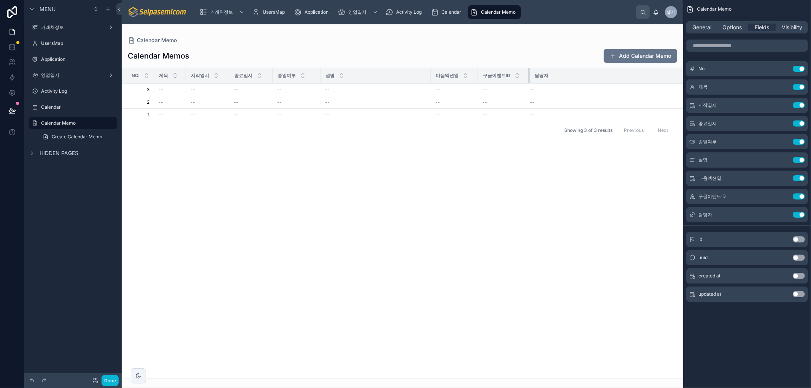
drag, startPoint x: 621, startPoint y: 73, endPoint x: 478, endPoint y: 76, distance: 142.7
click at [528, 91] on table "No. 제목 시작일시 종료일시 종일여부 설명 다음엑션일 구글이벤트ID 담당자 3 3 -- -- -- -- -- -- -- -- 2 2 -- -…" at bounding box center [402, 94] width 561 height 53
drag, startPoint x: 478, startPoint y: 75, endPoint x: 472, endPoint y: 78, distance: 6.3
click at [490, 80] on tr "No. 제목 시작일시 종료일시 종일여부 설명 다음엑션일 구글이벤트ID 담당자" at bounding box center [402, 76] width 561 height 16
drag, startPoint x: 429, startPoint y: 74, endPoint x: 480, endPoint y: 107, distance: 61.2
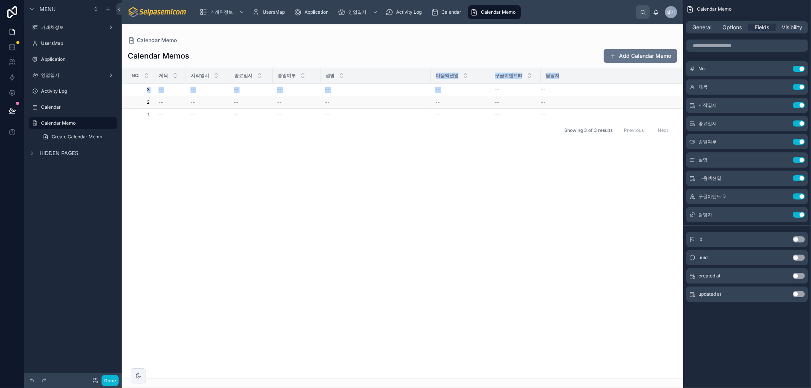
click at [493, 94] on table "No. 제목 시작일시 종료일시 종일여부 설명 다음엑션일 구글이벤트ID 담당자 3 3 -- -- -- -- -- -- -- -- 2 2 -- -…" at bounding box center [402, 94] width 561 height 53
drag, startPoint x: 465, startPoint y: 161, endPoint x: 475, endPoint y: 139, distance: 23.7
click at [472, 146] on div "No. 제목 시작일시 종료일시 종일여부 설명 다음엑션일 구글이벤트ID 담당자 3 3 -- -- -- -- -- -- -- -- 2 2 -- -…" at bounding box center [402, 223] width 561 height 311
drag, startPoint x: 490, startPoint y: 76, endPoint x: 447, endPoint y: 78, distance: 42.6
click at [479, 81] on div at bounding box center [479, 75] width 3 height 15
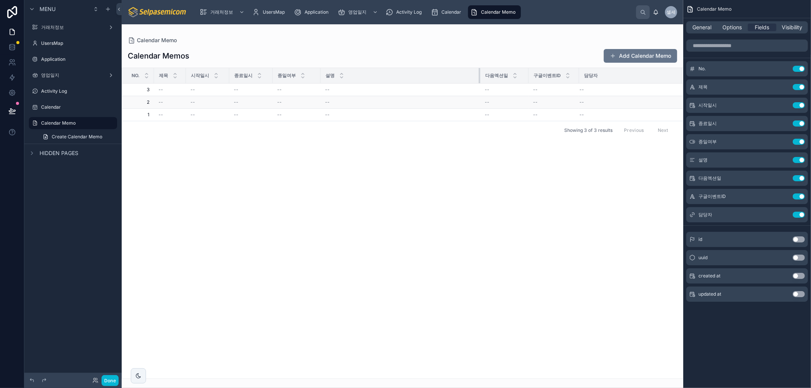
drag, startPoint x: 431, startPoint y: 75, endPoint x: 480, endPoint y: 102, distance: 56.2
click at [480, 102] on table "No. 제목 시작일시 종료일시 종일여부 설명 다음엑션일 구글이벤트ID 담당자 3 3 -- -- -- -- -- -- -- -- 2 2 -- -…" at bounding box center [402, 94] width 561 height 53
click at [227, 208] on div "No. 제목 시작일시 종료일시 종일여부 설명 다음엑션일 구글이벤트ID 담당자 3 3 -- -- -- -- -- -- -- -- 2 2 -- -…" at bounding box center [402, 223] width 561 height 311
drag, startPoint x: 187, startPoint y: 76, endPoint x: 259, endPoint y: 131, distance: 91.0
click at [243, 84] on table "No. 제목 시작일시 종료일시 종일여부 설명 다음엑션일 구글이벤트ID 담당자 3 3 -- -- -- -- -- -- -- -- 2 2 -- -…" at bounding box center [408, 94] width 573 height 53
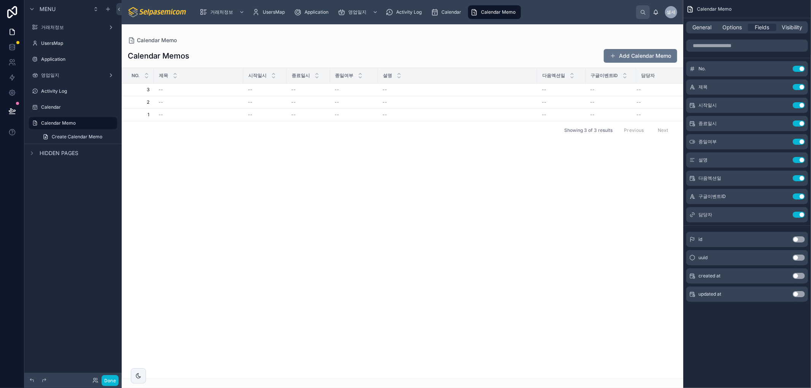
click at [260, 135] on div "Showing 3 of 3 results Previous Next" at bounding box center [402, 130] width 561 height 18
click at [267, 76] on span "시작일시" at bounding box center [257, 76] width 18 height 6
click at [263, 74] on span "시작일시" at bounding box center [257, 76] width 18 height 6
drag, startPoint x: 273, startPoint y: 54, endPoint x: 294, endPoint y: 62, distance: 23.0
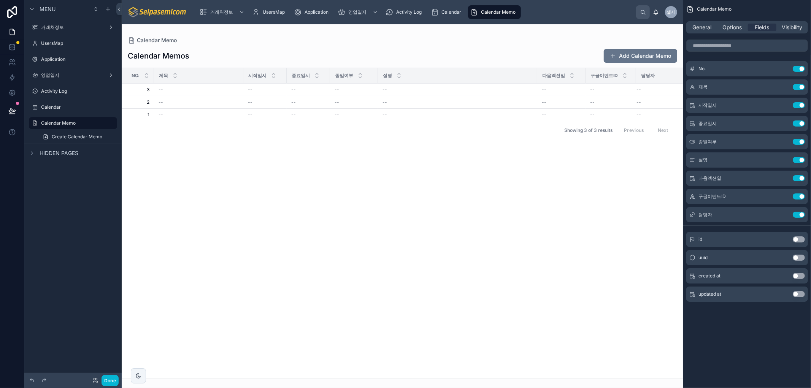
click at [274, 54] on div "Calendar Memos Add Calendar Memo" at bounding box center [403, 56] width 550 height 14
drag, startPoint x: 216, startPoint y: 195, endPoint x: 214, endPoint y: 199, distance: 4.6
click at [214, 196] on div "No. 제목 시작일시 종료일시 종일여부 설명 다음엑션일 구글이벤트ID 담당자 3 3 -- -- -- -- -- -- -- -- 2 2 -- -…" at bounding box center [402, 223] width 561 height 311
click at [787, 103] on icon "scrollable content" at bounding box center [784, 105] width 6 height 6
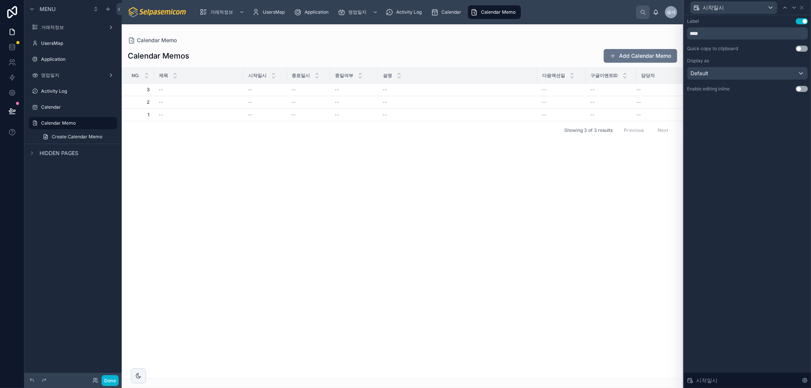
click at [480, 261] on div "No. 제목 시작일시 종료일시 종일여부 설명 다음엑션일 구글이벤트ID 담당자 3 3 -- -- -- -- -- -- -- -- 2 2 -- -…" at bounding box center [402, 223] width 561 height 311
click at [483, 41] on div "Calendar Memo" at bounding box center [403, 41] width 550 height 8
click at [617, 56] on button "Add Calendar Memo" at bounding box center [640, 56] width 73 height 14
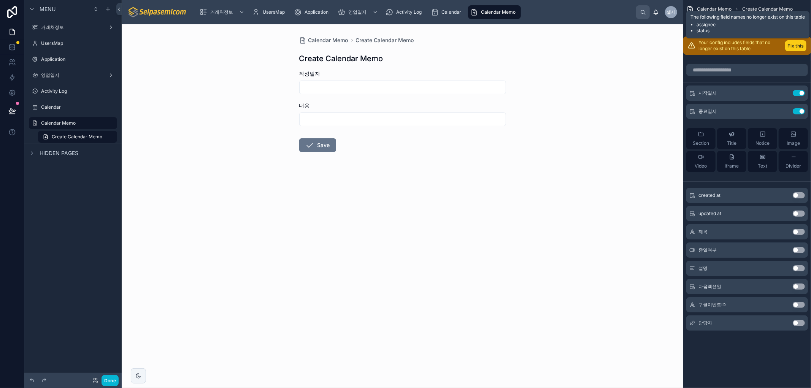
click at [797, 42] on button "Fix this" at bounding box center [796, 45] width 21 height 11
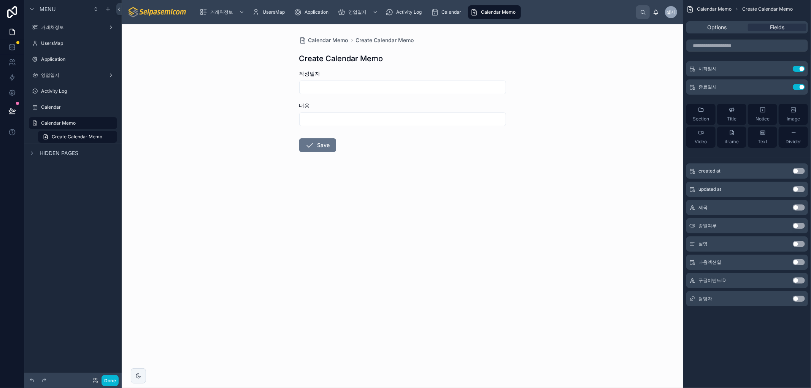
click at [458, 277] on div "Calendar Memo Create Calendar Memo Create Calendar Memo 작성일자 내용 Save" at bounding box center [403, 206] width 562 height 364
click at [323, 92] on input "text" at bounding box center [403, 87] width 206 height 11
click at [224, 139] on div "Calendar Memo Create Calendar Memo Create Calendar Memo 작성일자 내용 Save" at bounding box center [403, 206] width 562 height 364
click at [312, 42] on span "Calendar Memo" at bounding box center [328, 41] width 40 height 8
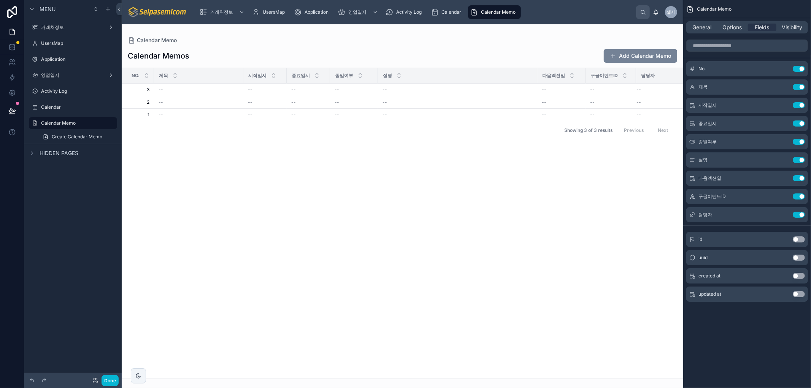
click at [642, 54] on button "Add Calendar Memo" at bounding box center [640, 56] width 73 height 14
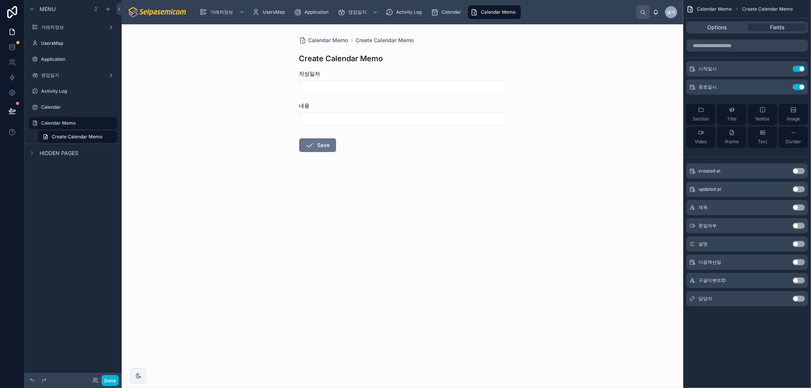
click at [485, 11] on span "Calendar Memo" at bounding box center [498, 12] width 35 height 6
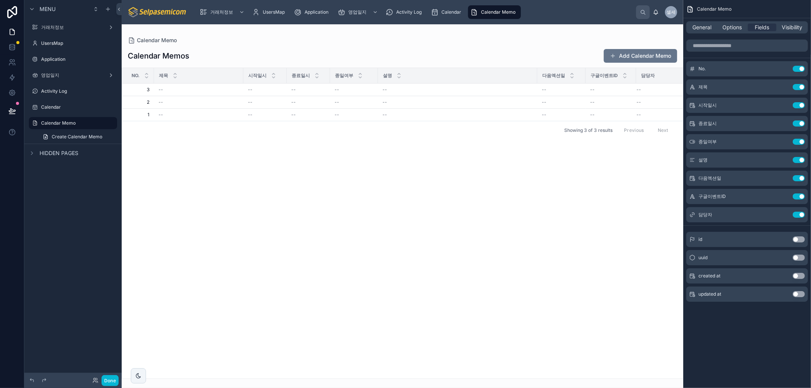
click at [382, 215] on div "No. 제목 시작일시 종료일시 종일여부 설명 다음엑션일 구글이벤트ID 담당자 3 3 -- -- -- -- -- -- -- -- 2 2 -- -…" at bounding box center [402, 223] width 561 height 311
click at [350, 75] on span "종일여부" at bounding box center [344, 76] width 18 height 6
click at [615, 54] on span at bounding box center [613, 56] width 6 height 6
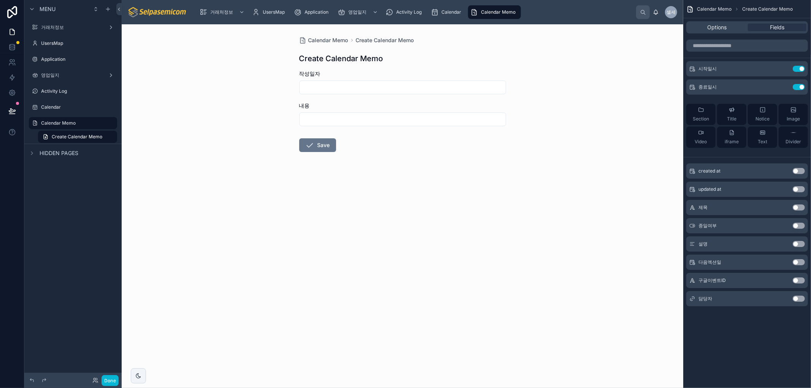
click at [795, 227] on button "Use setting" at bounding box center [799, 226] width 12 height 6
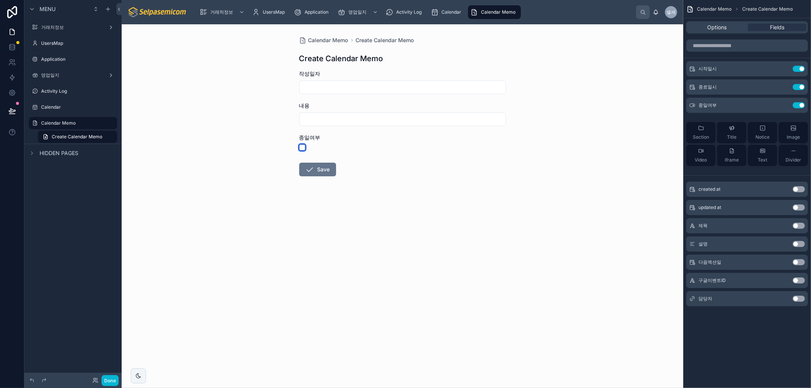
click at [302, 149] on button "button" at bounding box center [302, 148] width 6 height 6
click at [302, 148] on button "button" at bounding box center [302, 148] width 6 height 6
click at [326, 40] on span "Calendar Memo" at bounding box center [328, 41] width 40 height 8
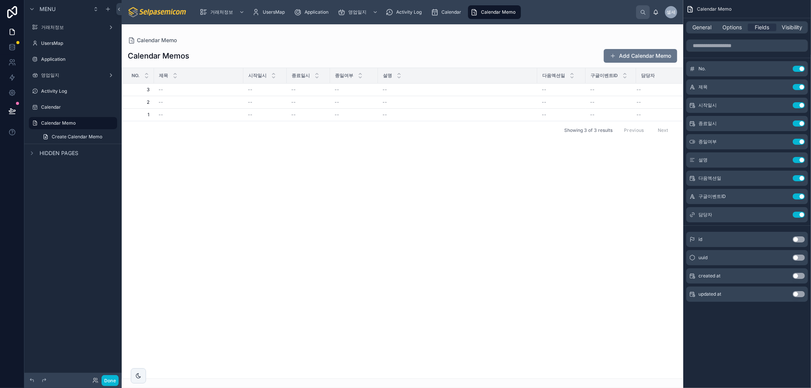
click at [282, 233] on div "No. 제목 시작일시 종료일시 종일여부 설명 다음엑션일 구글이벤트ID 담당자 3 3 -- -- -- -- -- -- -- -- 2 2 -- -…" at bounding box center [402, 223] width 561 height 311
click at [378, 229] on div "No. 제목 시작일시 종료일시 종일여부 설명 다음엑션일 구글이벤트ID 담당자 3 3 -- -- -- -- -- -- -- -- 2 2 -- -…" at bounding box center [402, 223] width 561 height 311
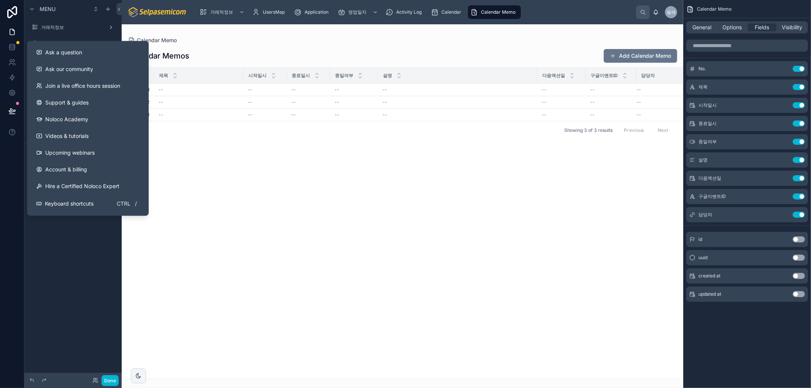
drag, startPoint x: 450, startPoint y: 225, endPoint x: 454, endPoint y: 225, distance: 3.8
click at [454, 225] on div "No. 제목 시작일시 종료일시 종일여부 설명 다음엑션일 구글이벤트ID 담당자 3 3 -- -- -- -- -- -- -- -- 2 2 -- -…" at bounding box center [402, 223] width 561 height 311
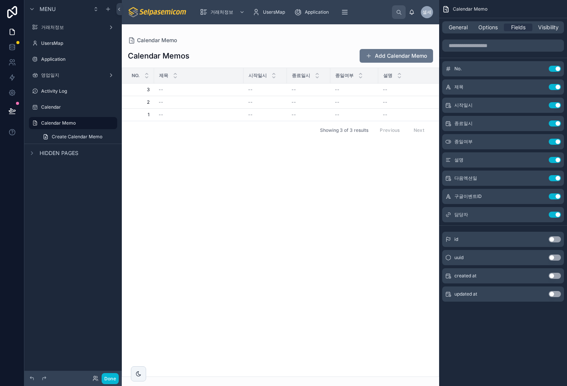
click at [312, 217] on div "No. 제목 시작일시 종료일시 종일여부 설명 다음엑션일 구글이벤트ID 담당자 3 3 -- -- -- -- -- -- -- -- 2 2 -- -…" at bounding box center [280, 222] width 316 height 309
click at [323, 299] on div "No. 제목 시작일시 종료일시 종일여부 설명 다음엑션일 구글이벤트ID 담당자 3 3 -- -- -- -- -- -- -- -- 2 2 -- -…" at bounding box center [280, 222] width 316 height 309
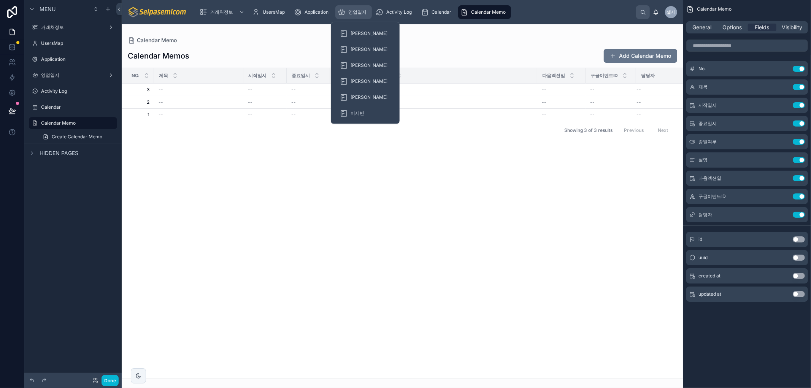
click at [363, 10] on span "영업일지" at bounding box center [357, 12] width 18 height 6
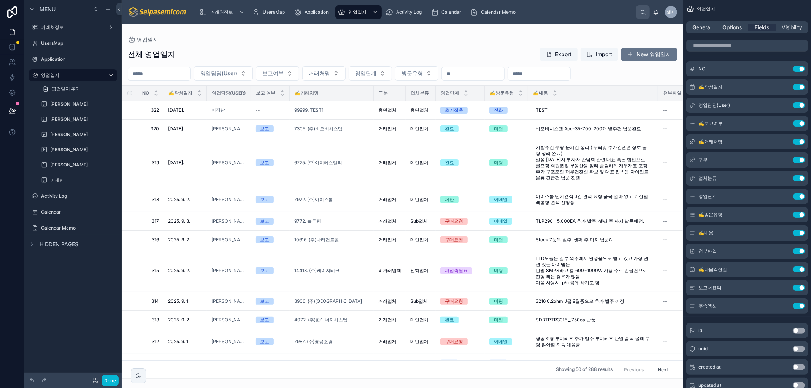
click at [632, 57] on div at bounding box center [403, 206] width 562 height 364
click at [109, 380] on button "Done" at bounding box center [110, 380] width 17 height 11
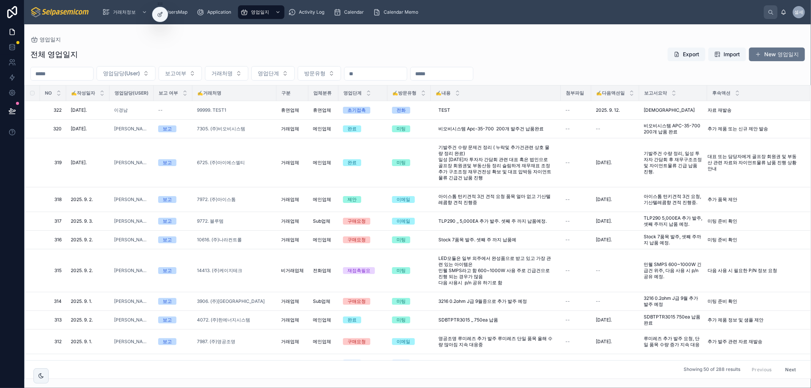
click at [302, 44] on div "전체 영업일지 Export Import New 영업일지 영업담당(User) 보고여부 거래처명 영업단계 방문유형 NO ✍️작성일자 영업담당(Us…" at bounding box center [417, 211] width 787 height 337
click at [250, 42] on div "영업일지" at bounding box center [417, 40] width 775 height 6
